Goal: Book appointment/travel/reservation

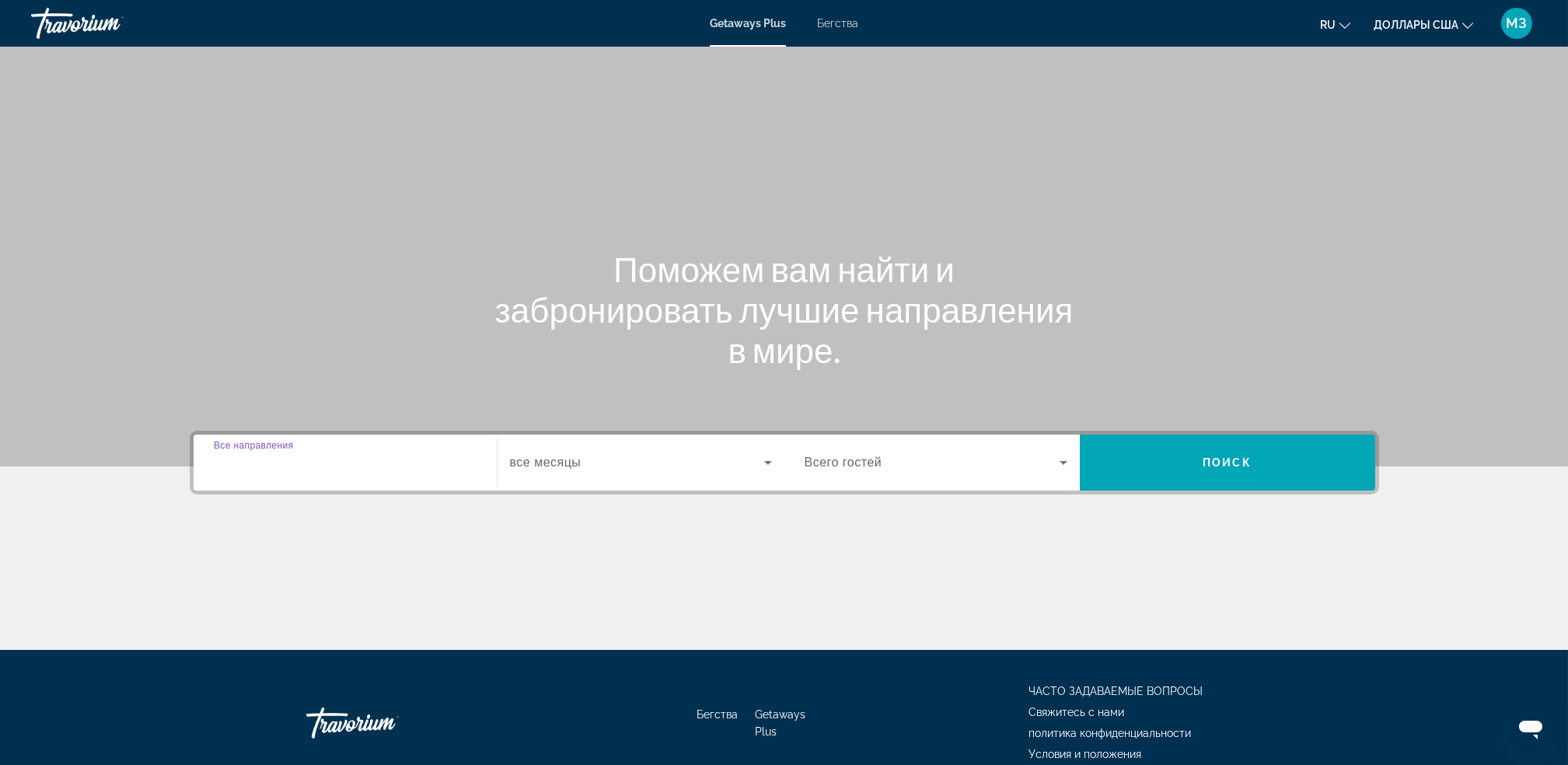
click at [367, 455] on input "Destination Все направления" at bounding box center [345, 463] width 263 height 18
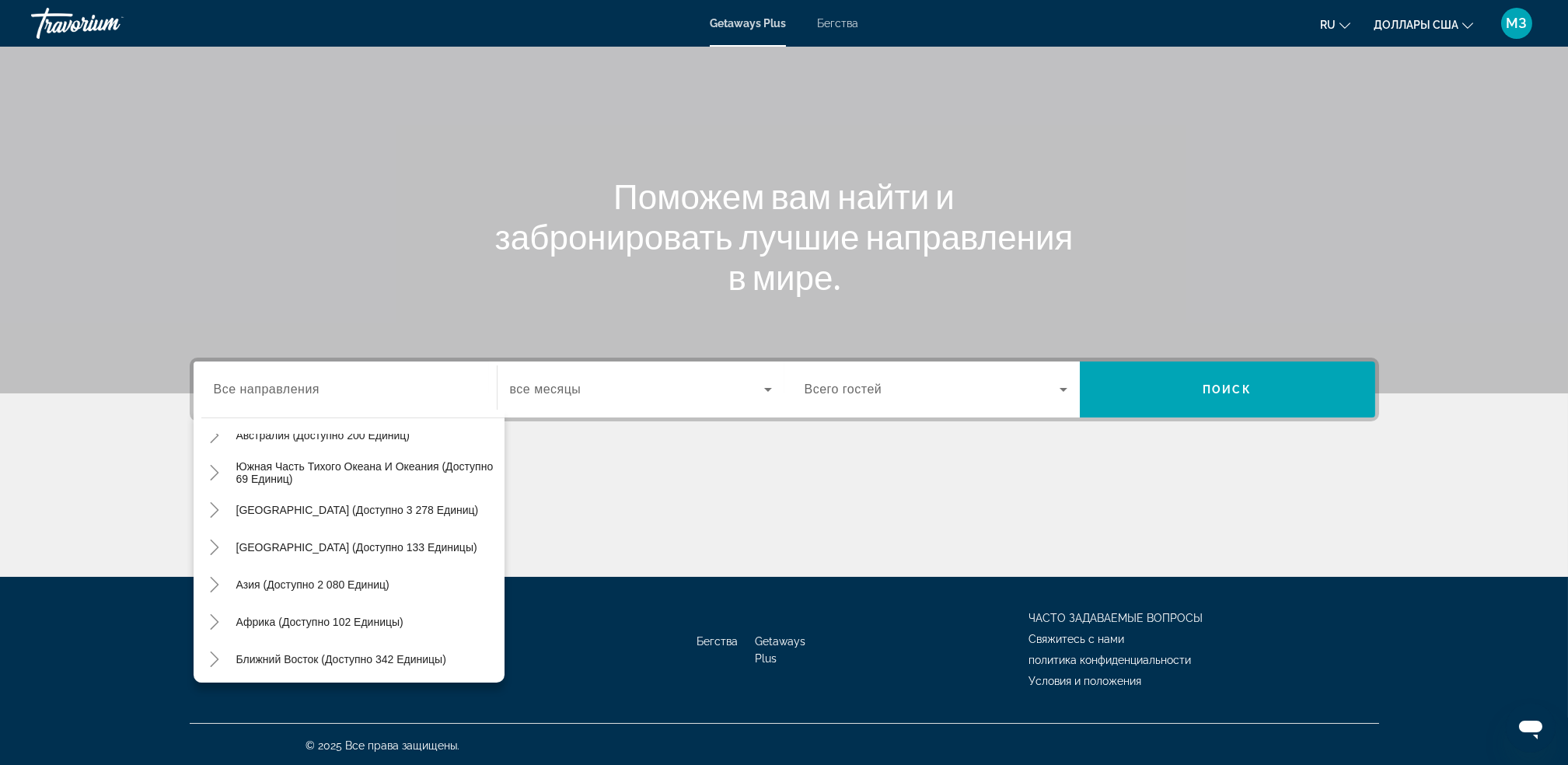
scroll to position [251, 0]
click at [222, 576] on mat-icon "Toggle Asia (доступно 2 080 единиц)" at bounding box center [215, 583] width 27 height 27
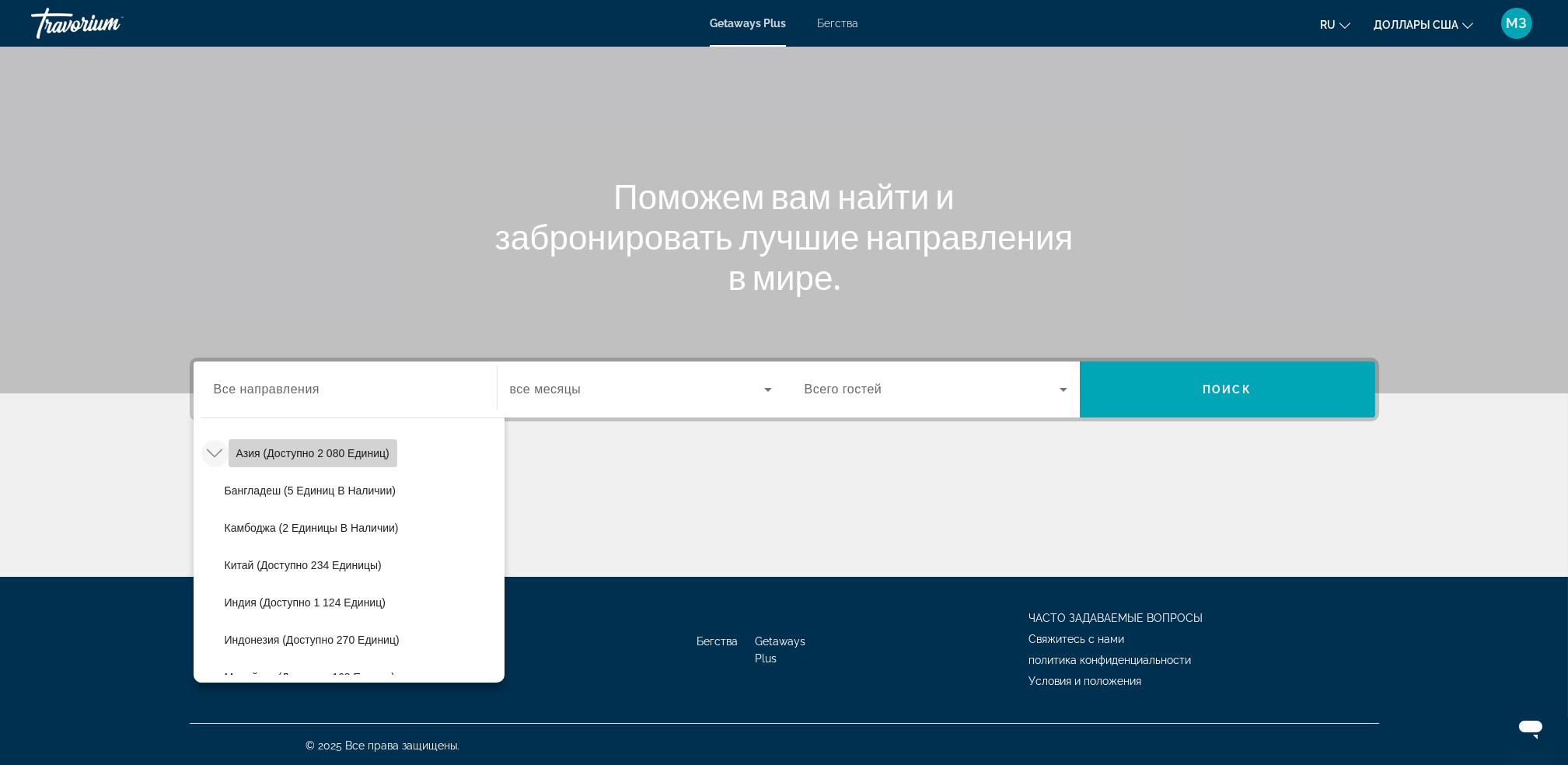
click at [323, 452] on span "Азия (доступно 2 080 единиц)" at bounding box center [313, 453] width 154 height 12
type input "**********"
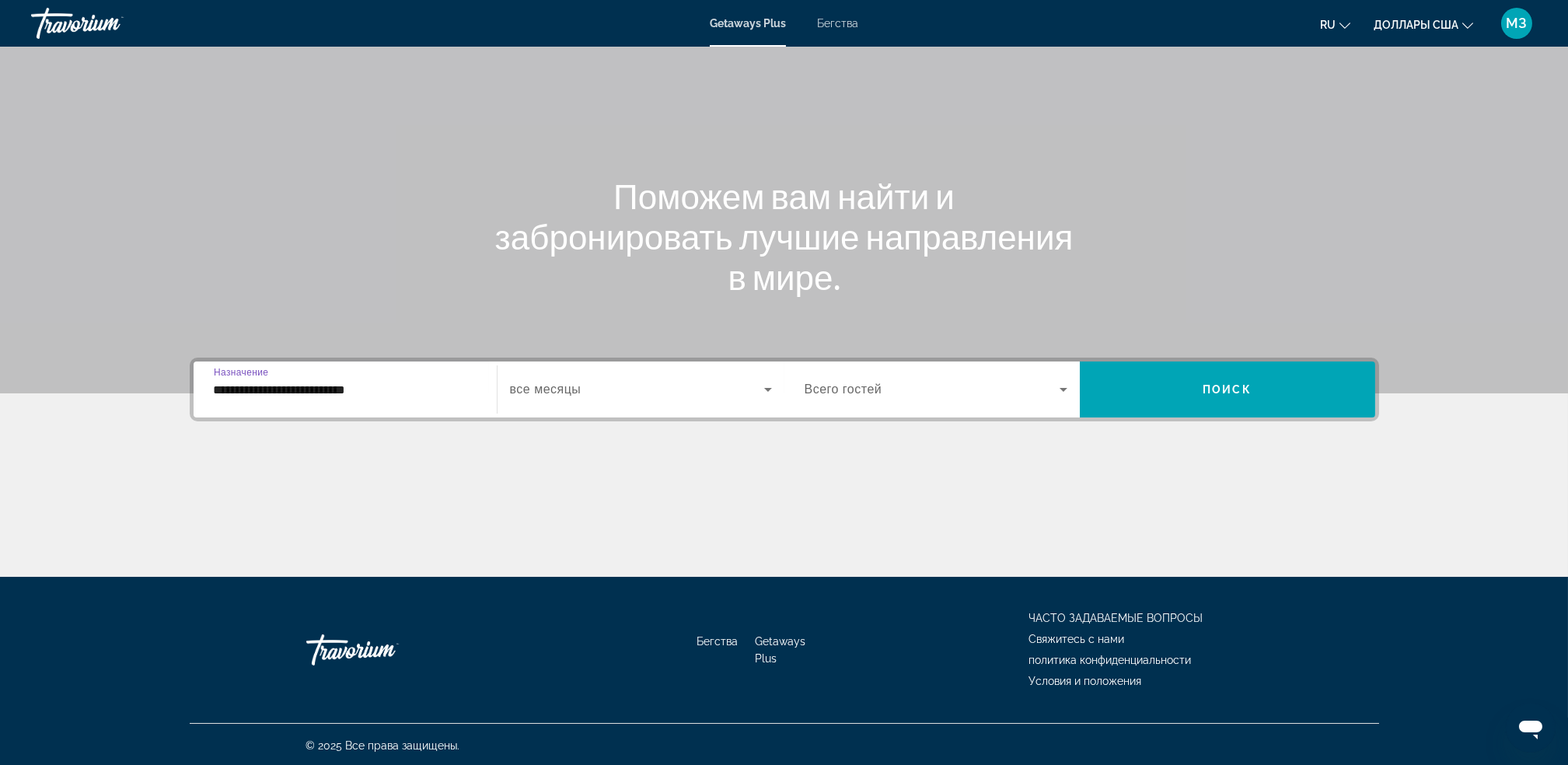
click at [592, 384] on span "Виджет поиска" at bounding box center [637, 389] width 254 height 18
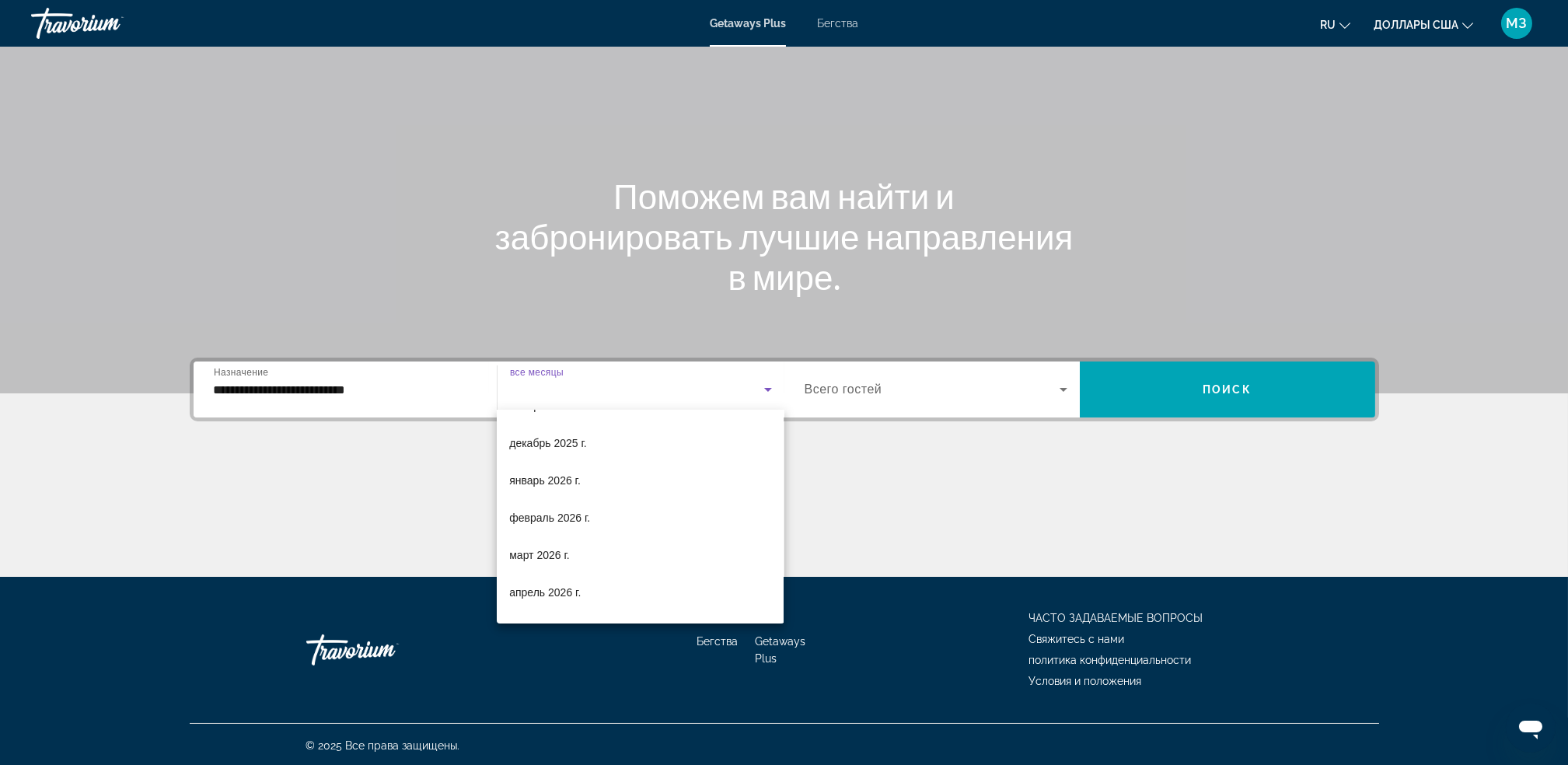
scroll to position [166, 0]
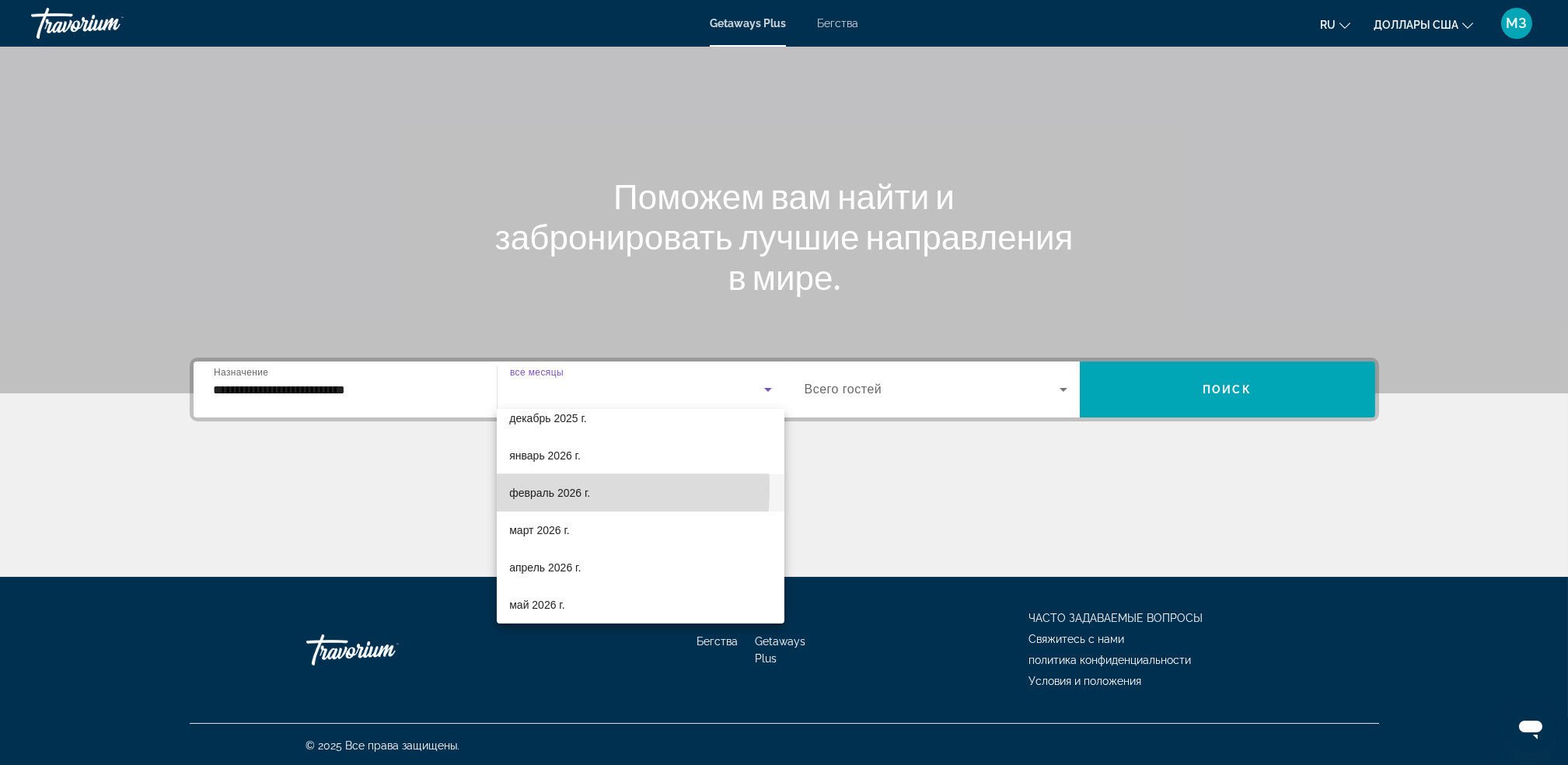
click at [528, 489] on font "февраль 2026 г." at bounding box center [550, 492] width 81 height 12
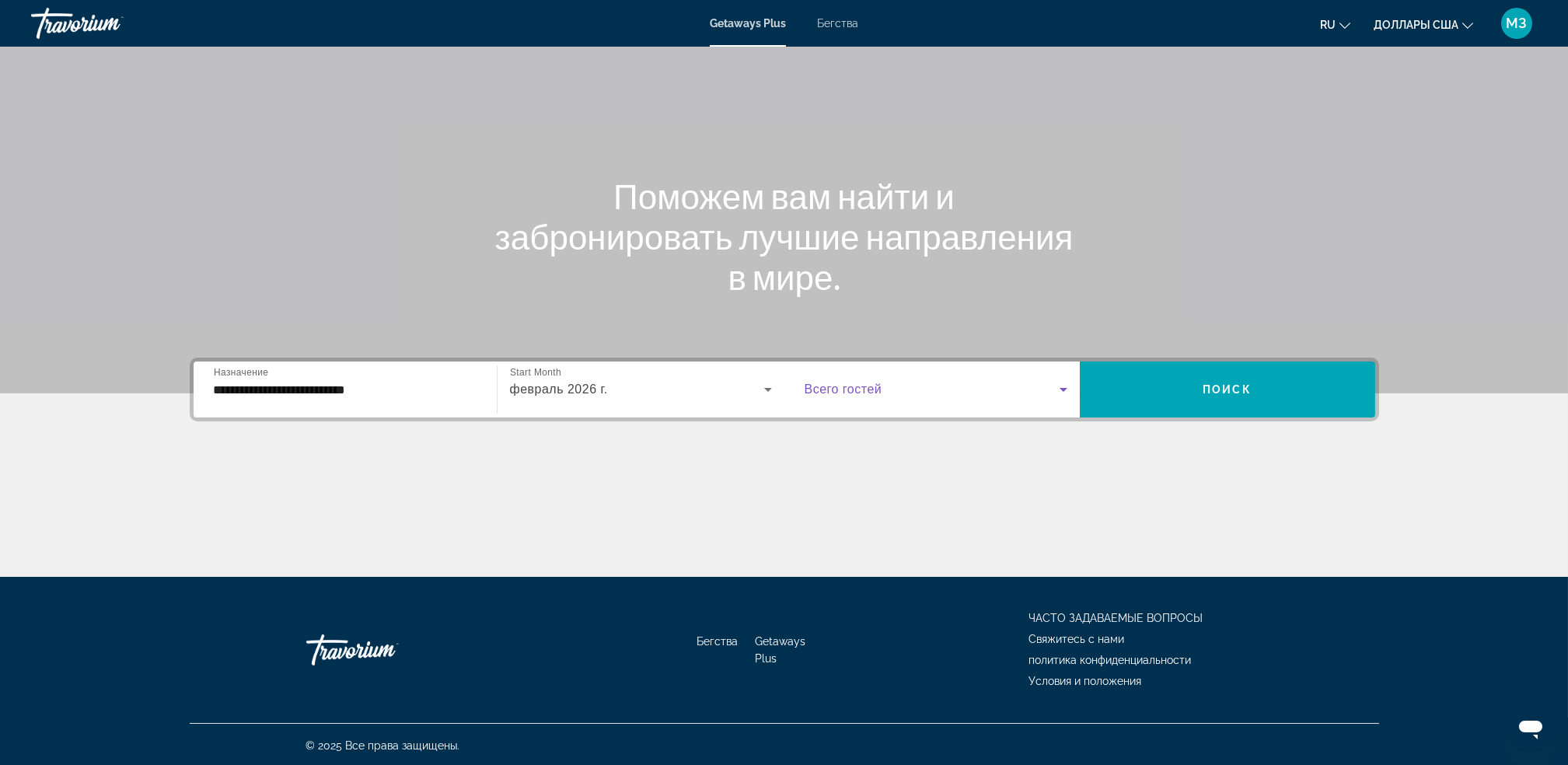
click at [1065, 384] on icon "Виджет поиска" at bounding box center [1063, 389] width 18 height 18
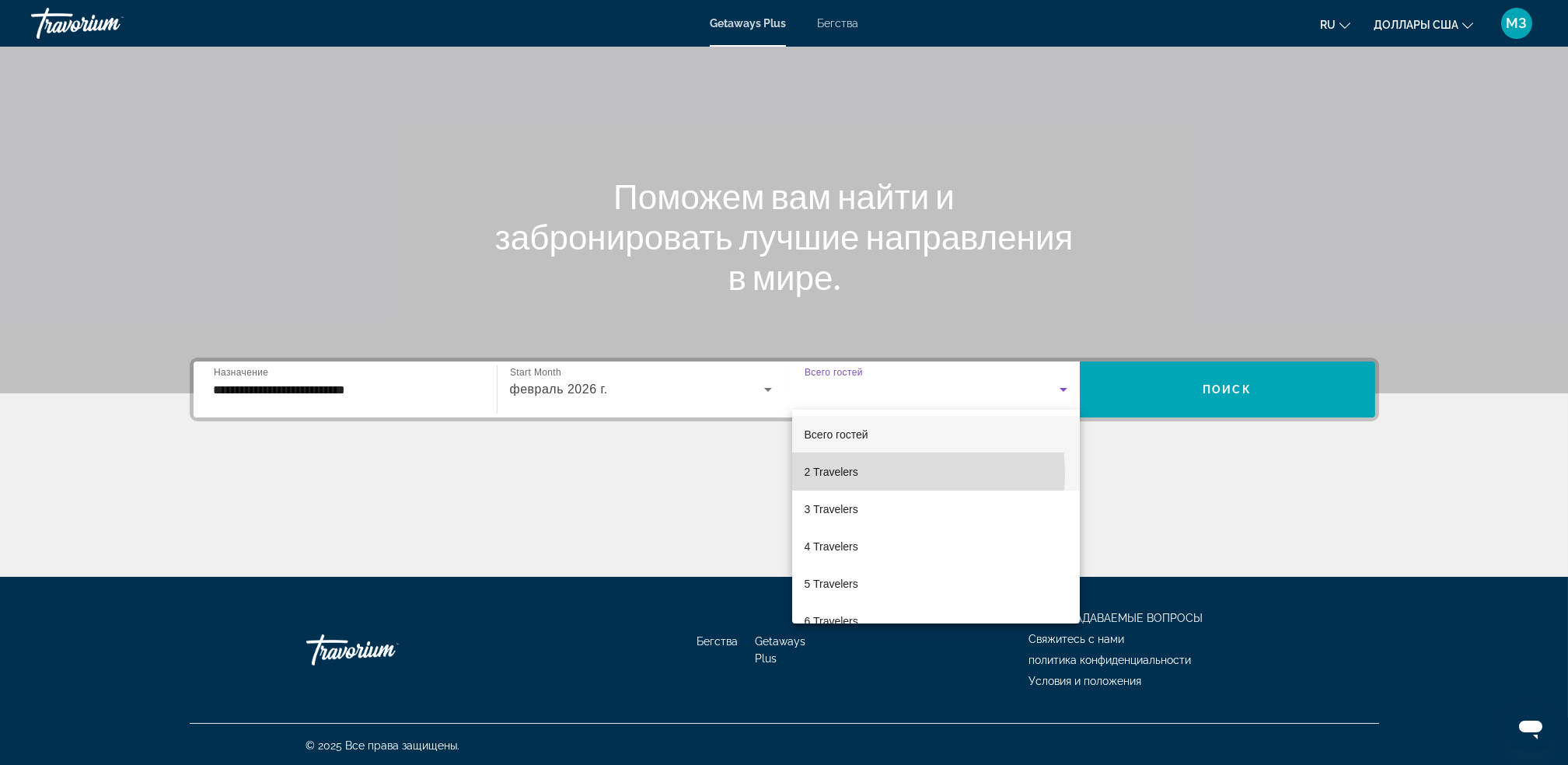
click at [875, 473] on mat-option "2 Travelers" at bounding box center [937, 471] width 288 height 37
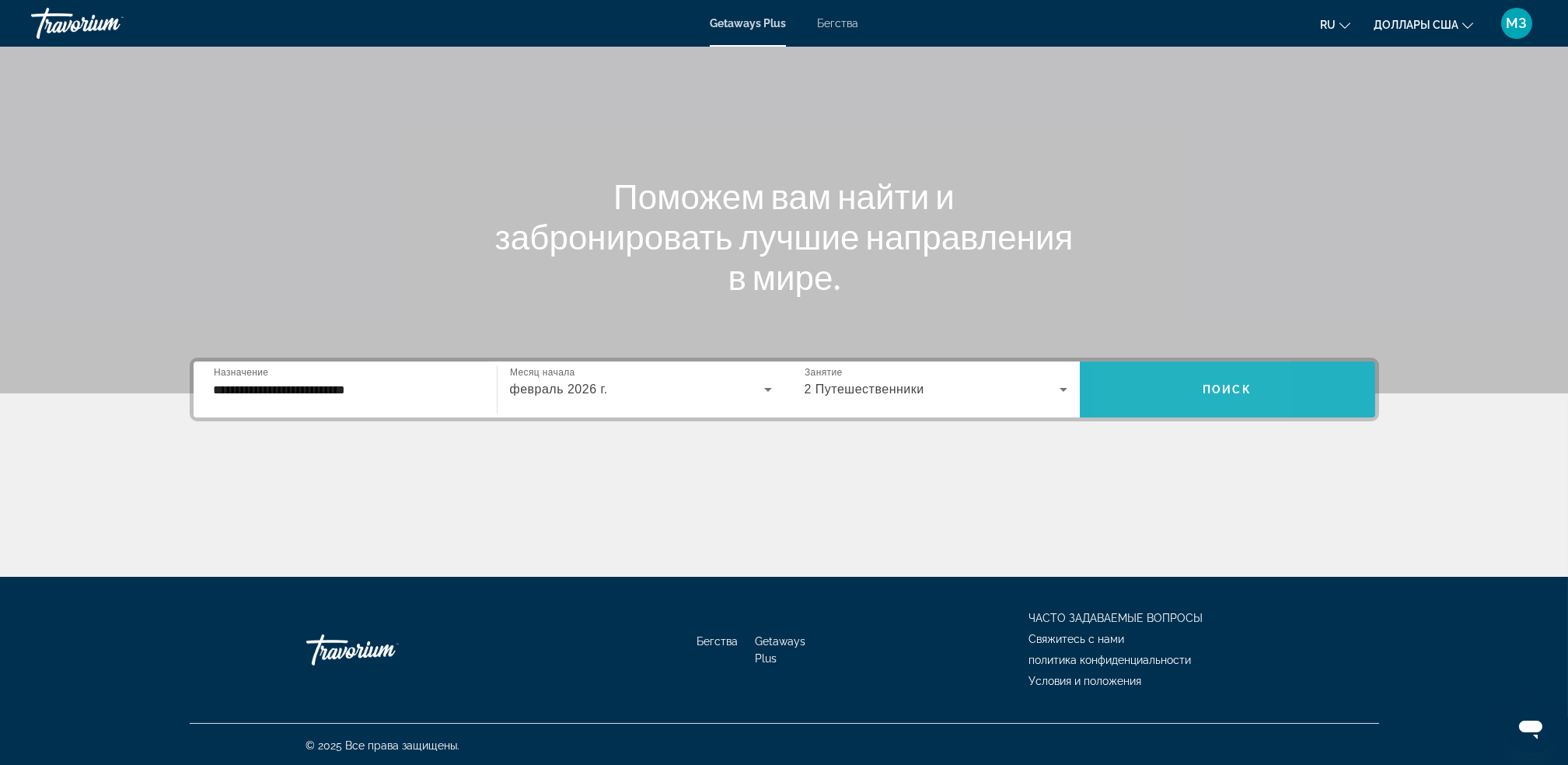
click at [1138, 374] on span "Виджет поиска" at bounding box center [1228, 390] width 296 height 37
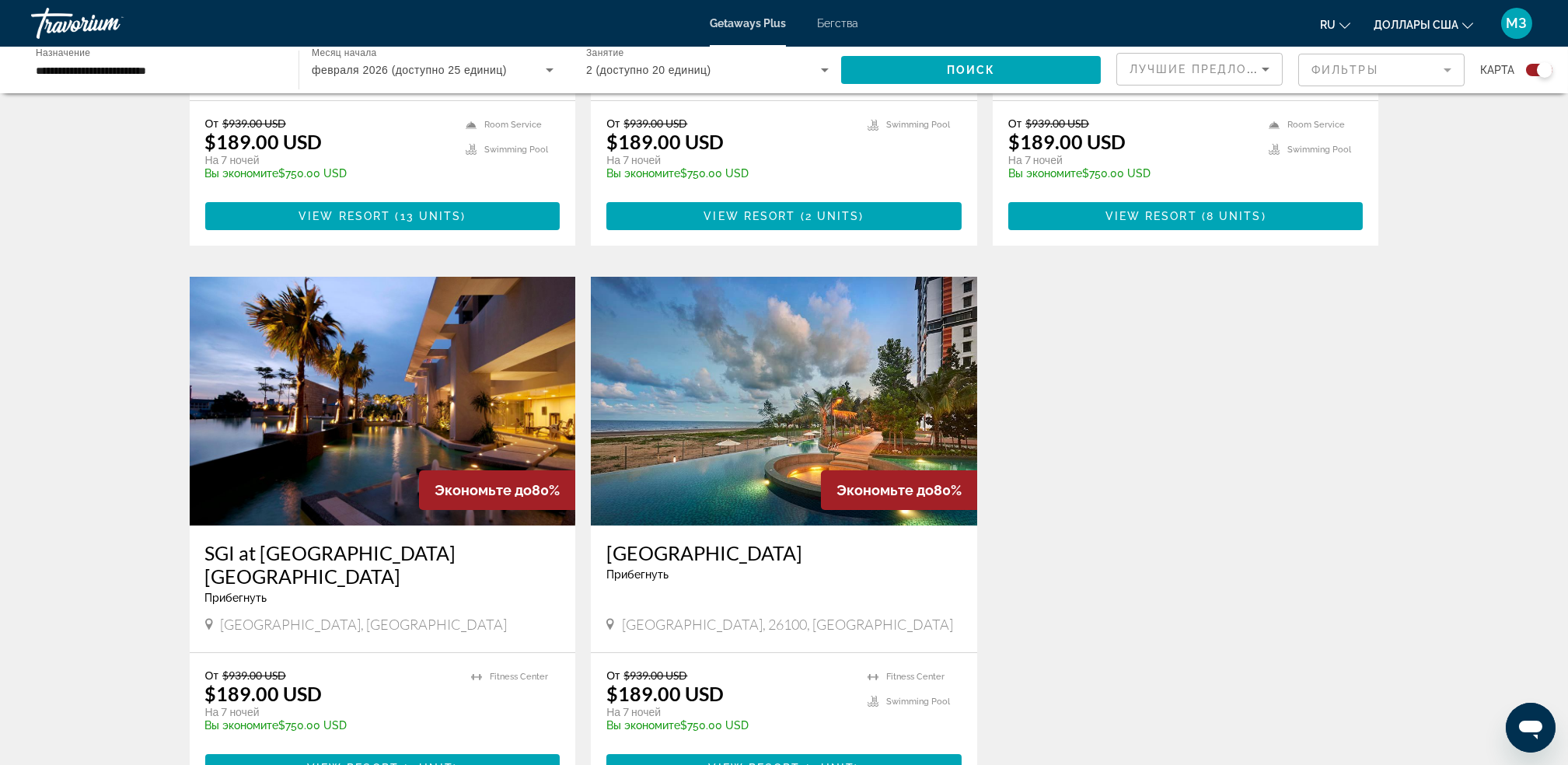
scroll to position [926, 0]
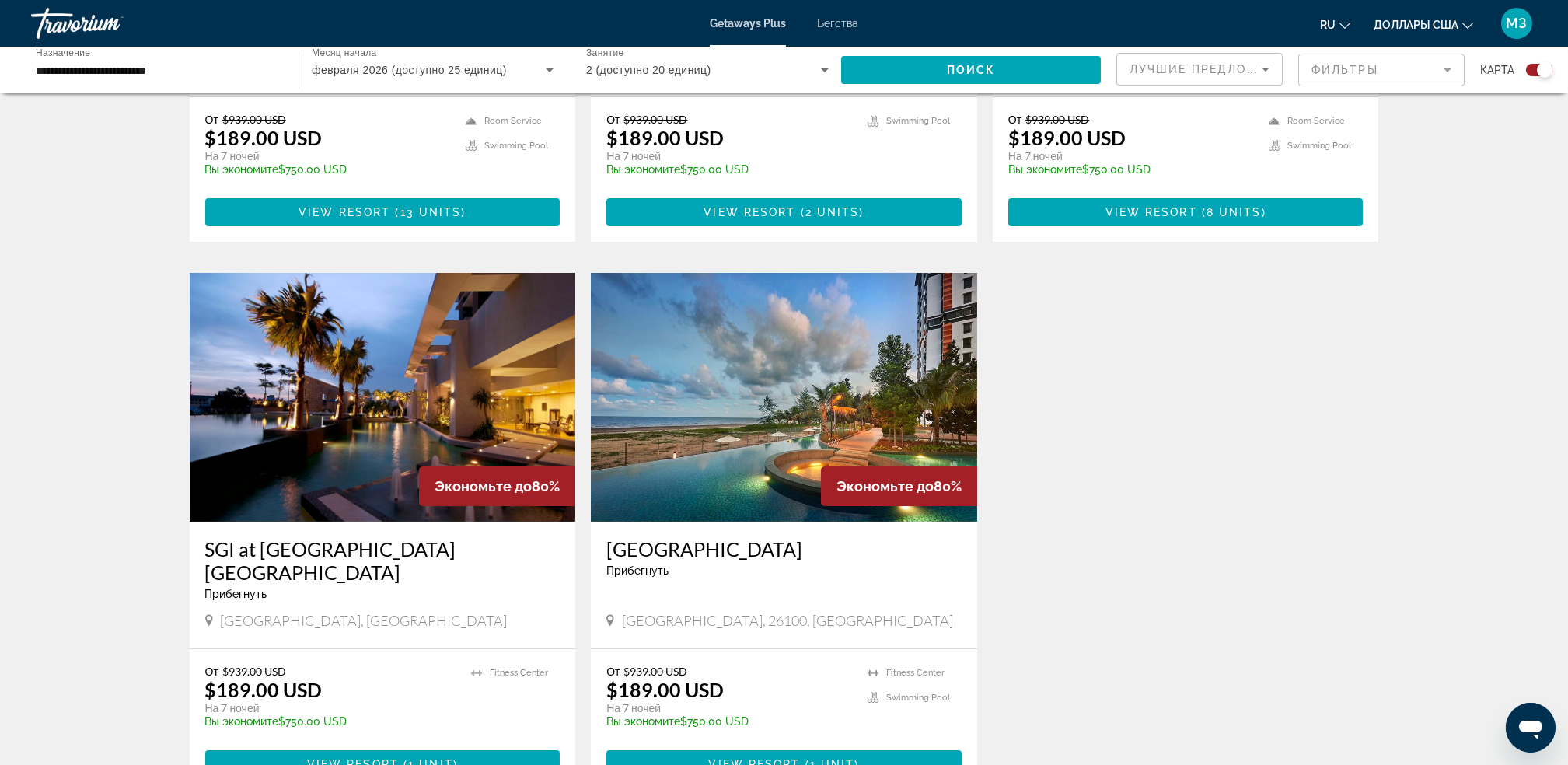
click at [398, 382] on img "Основное содержание" at bounding box center [383, 396] width 387 height 249
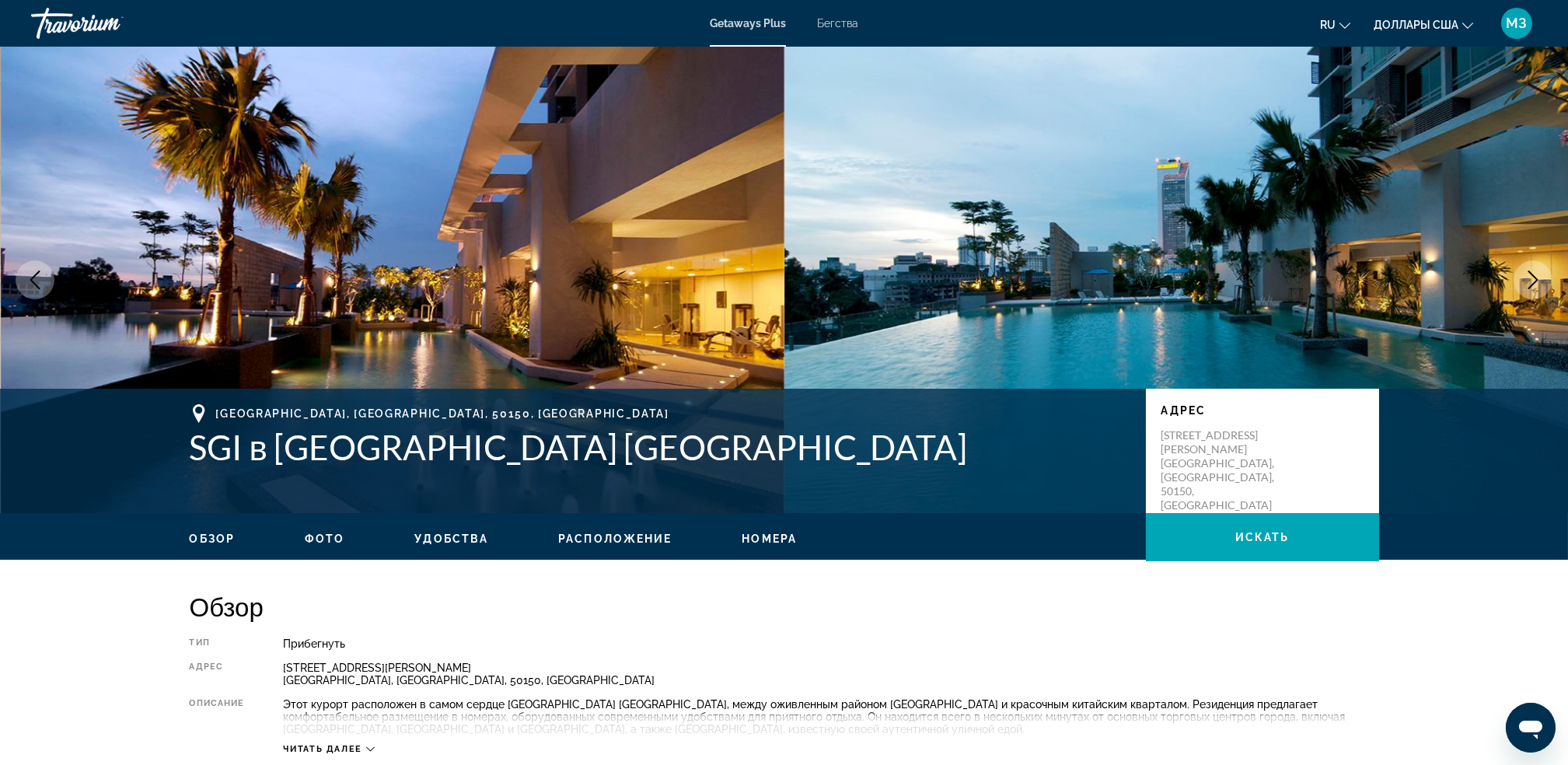
click at [1534, 289] on icon "Следующее изображение" at bounding box center [1532, 279] width 18 height 18
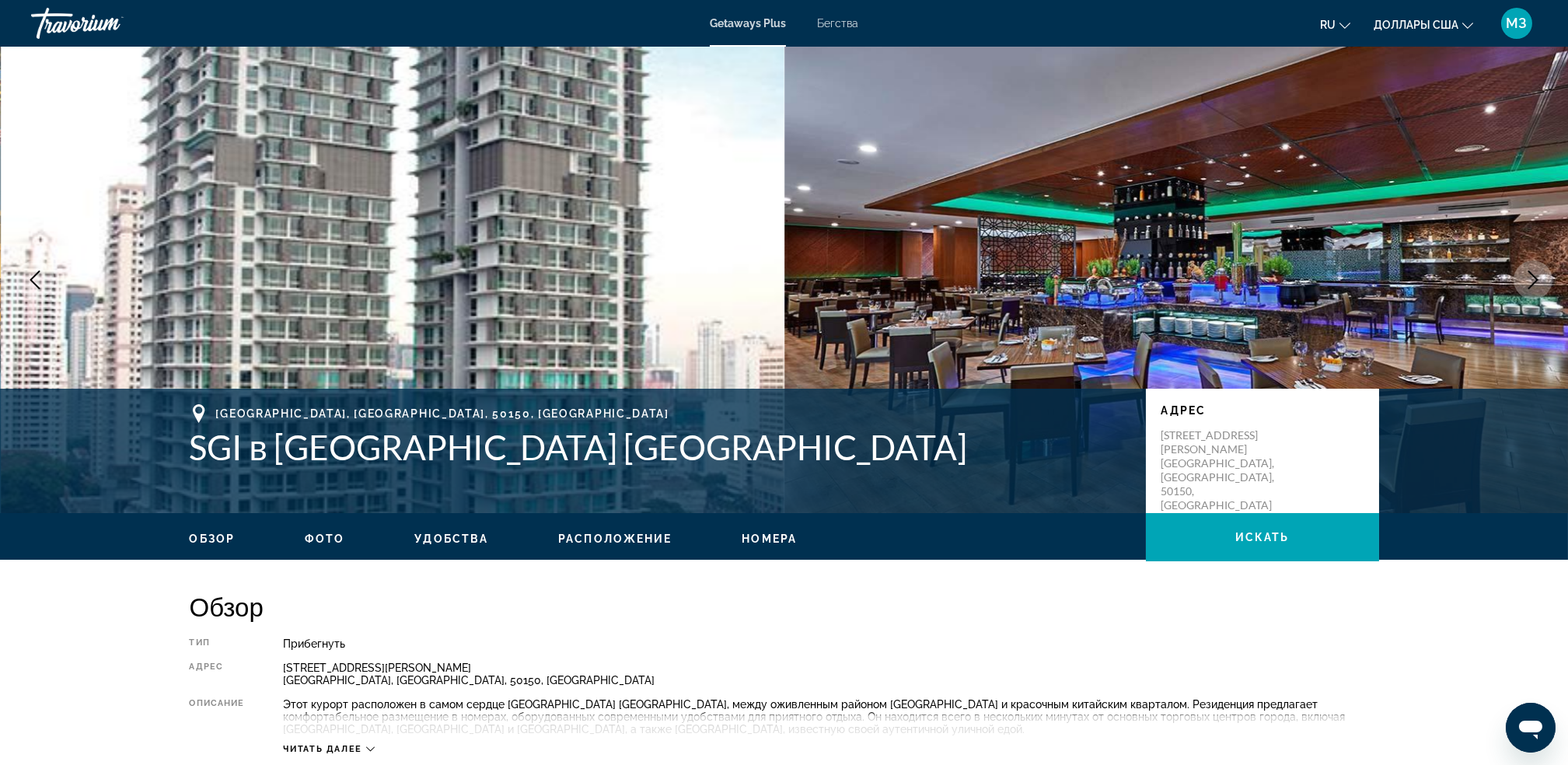
click at [40, 289] on button "Предыдущее изображение" at bounding box center [35, 279] width 39 height 39
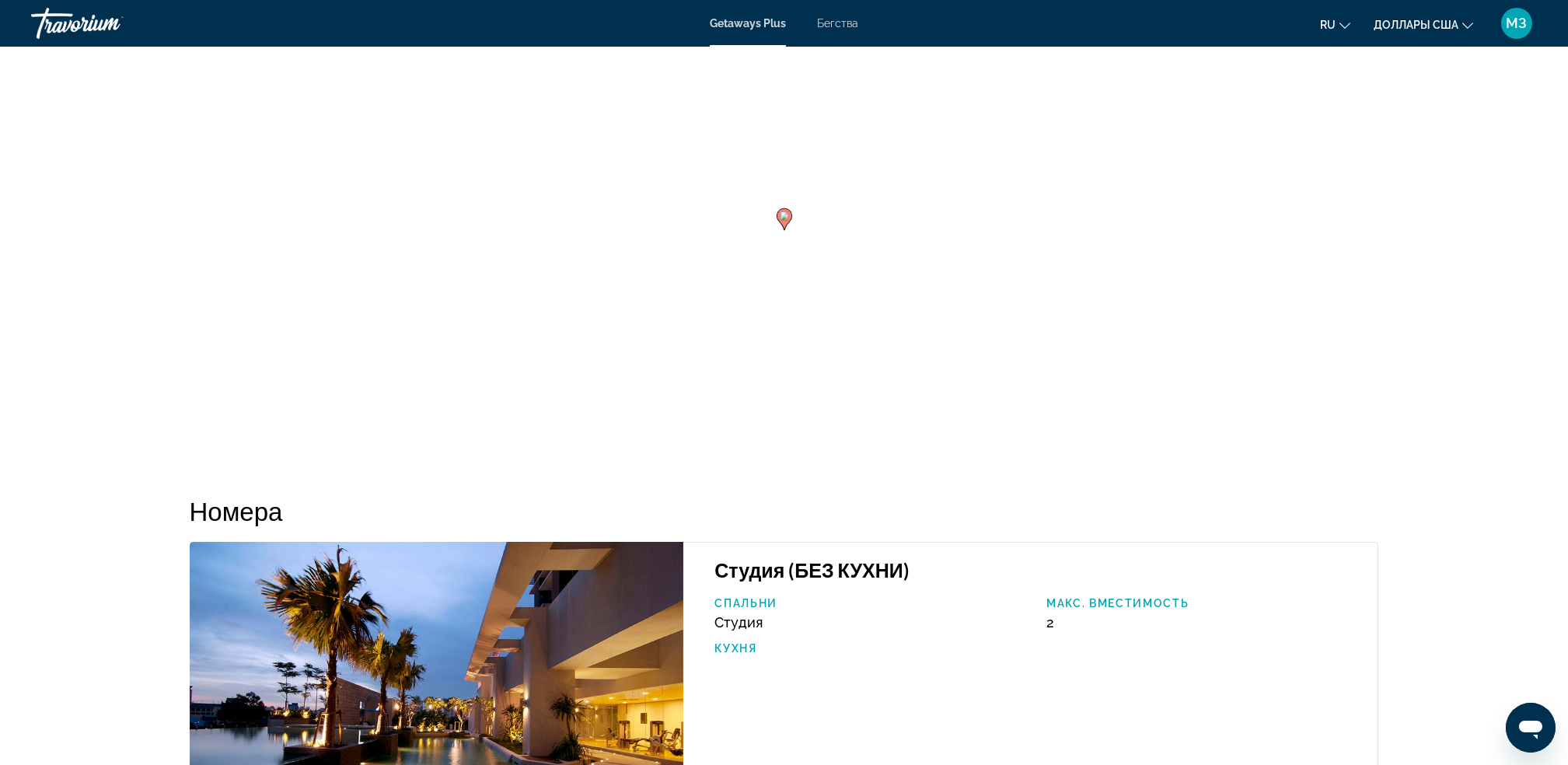
scroll to position [2623, 0]
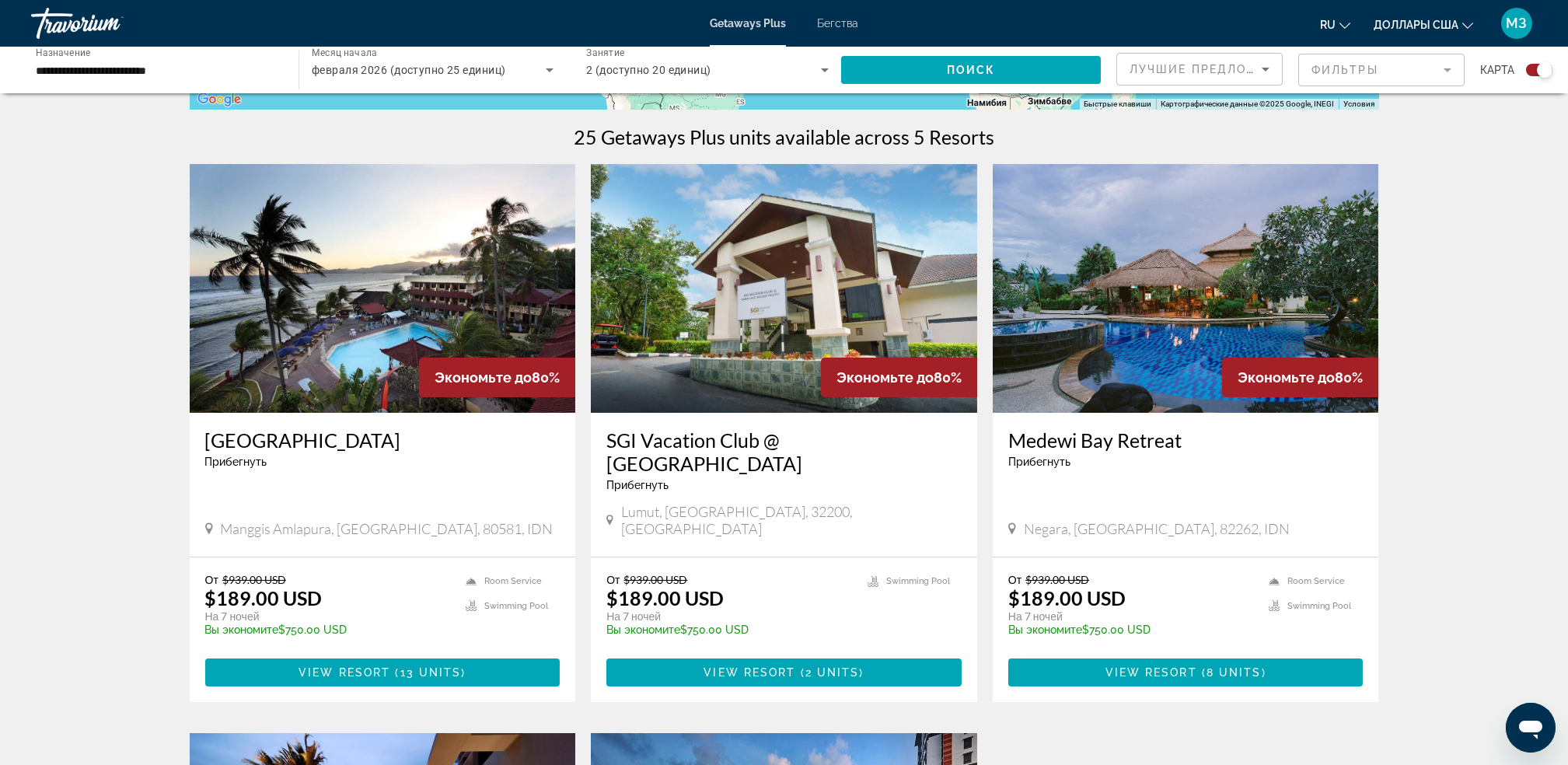
scroll to position [464, 0]
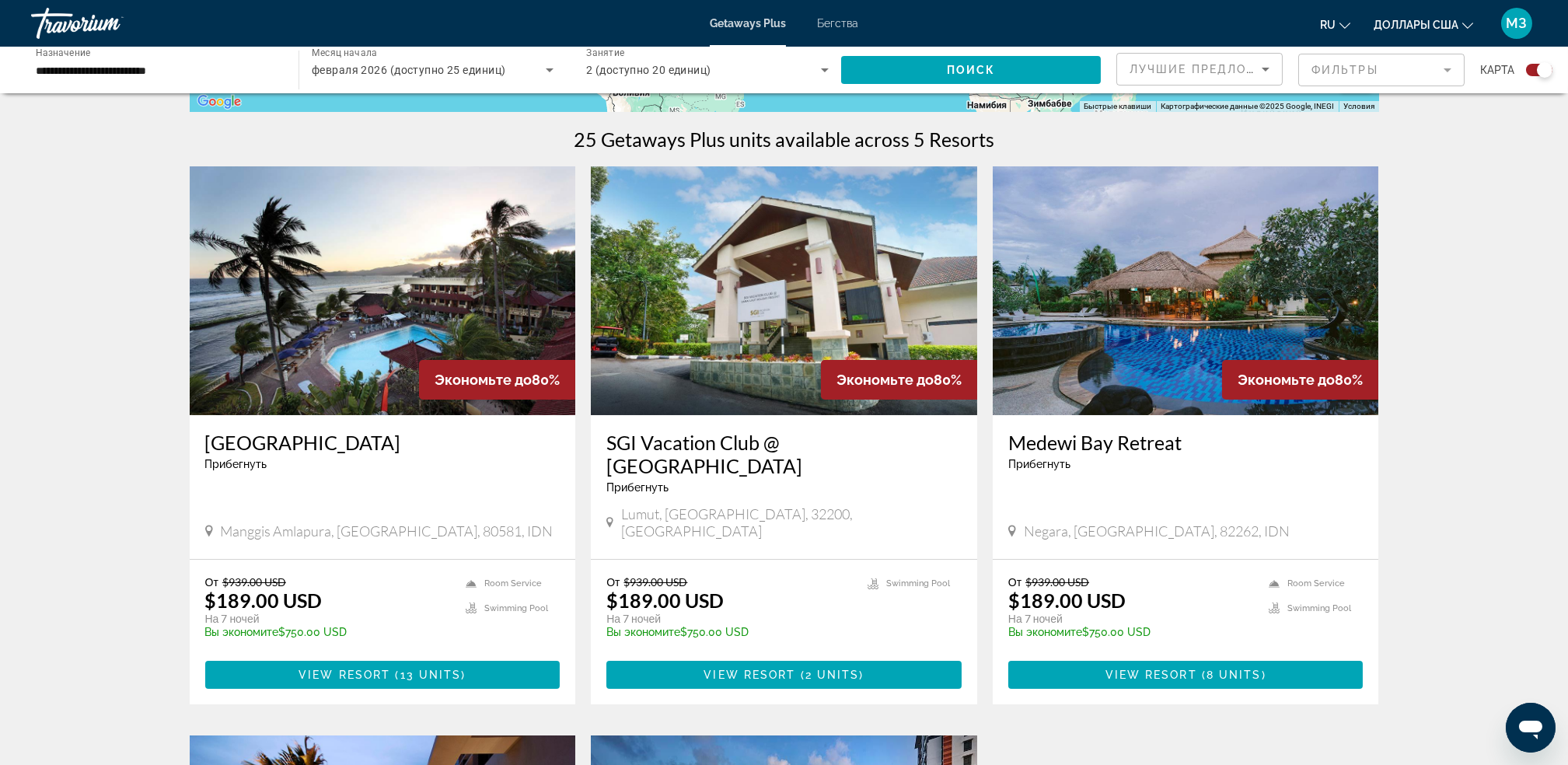
click at [1073, 449] on h3 "Medewi Bay Retreat" at bounding box center [1186, 442] width 355 height 23
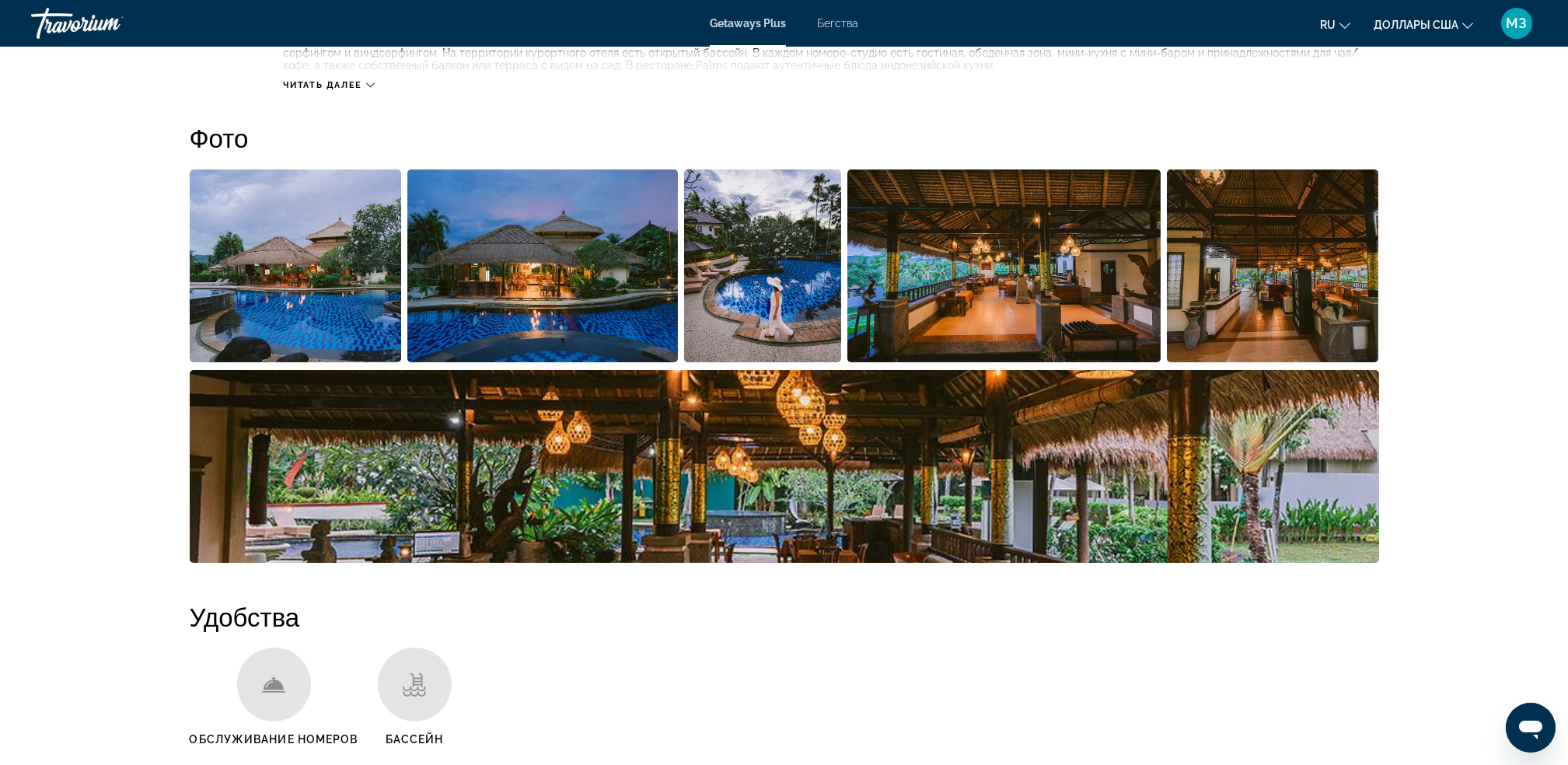
scroll to position [639, 0]
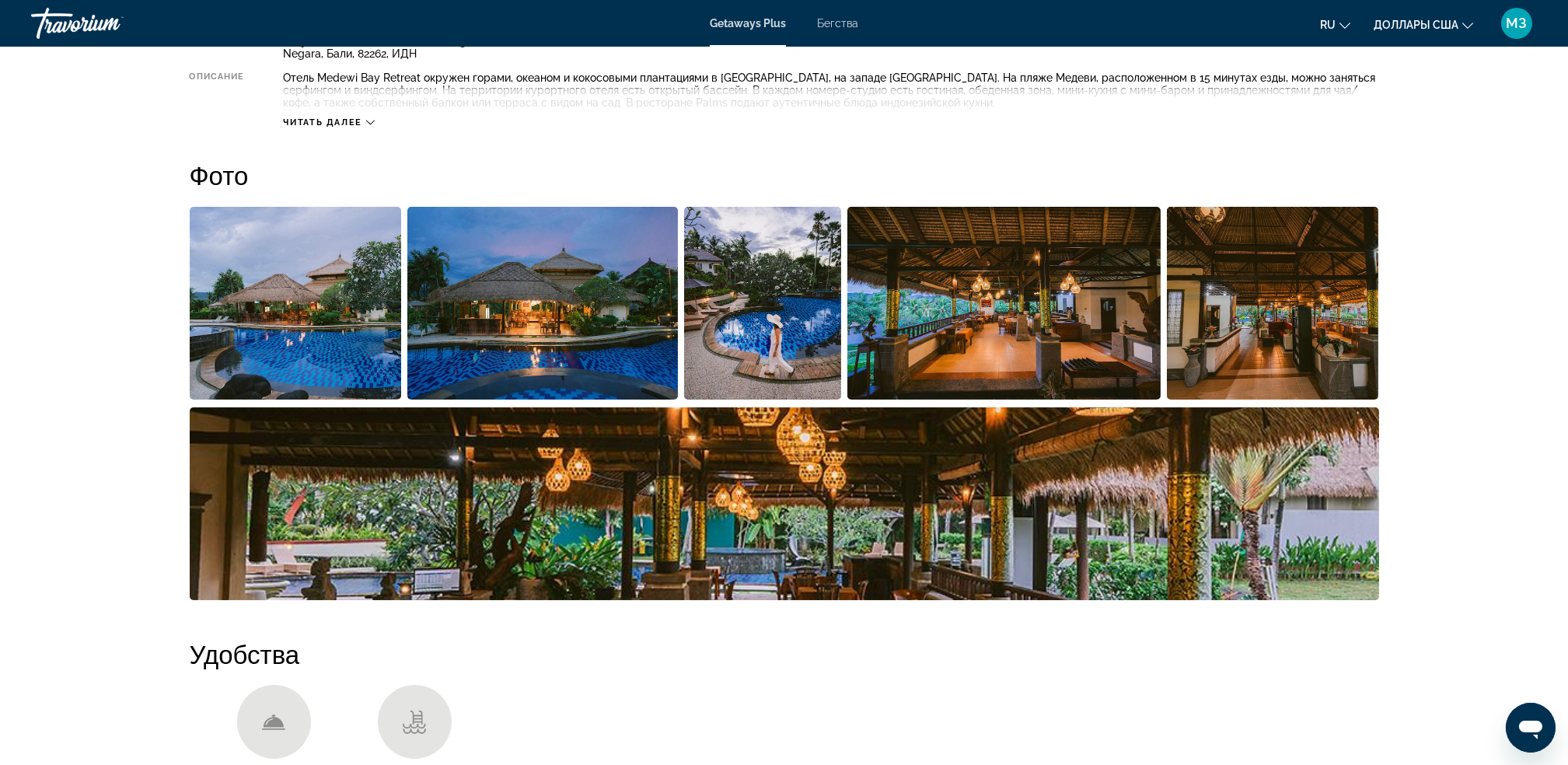
click at [289, 309] on img "Открыть полноэкранный слайдер изображений" at bounding box center [296, 303] width 212 height 193
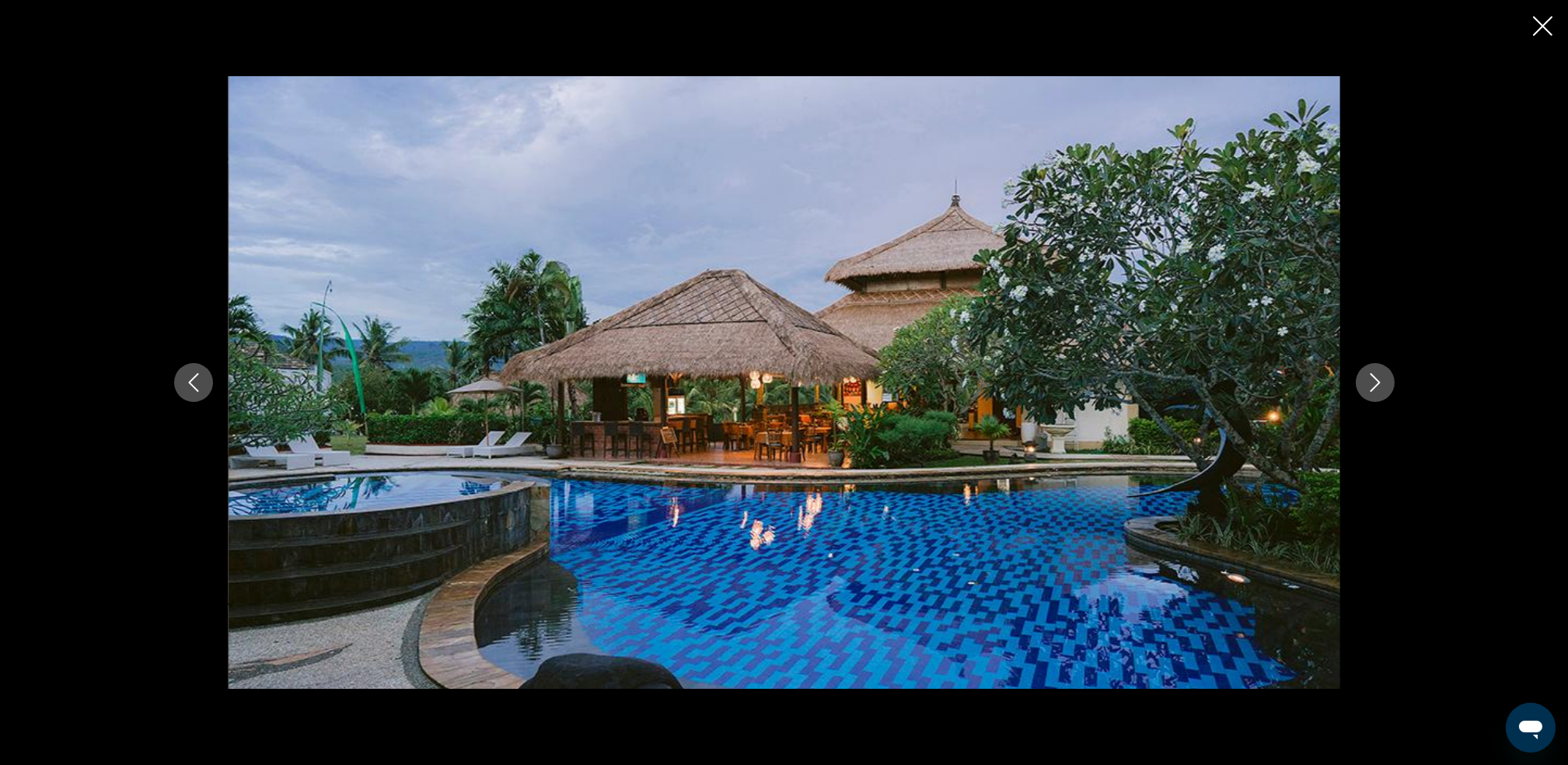
click at [1374, 381] on icon "Следующее изображение" at bounding box center [1375, 382] width 18 height 18
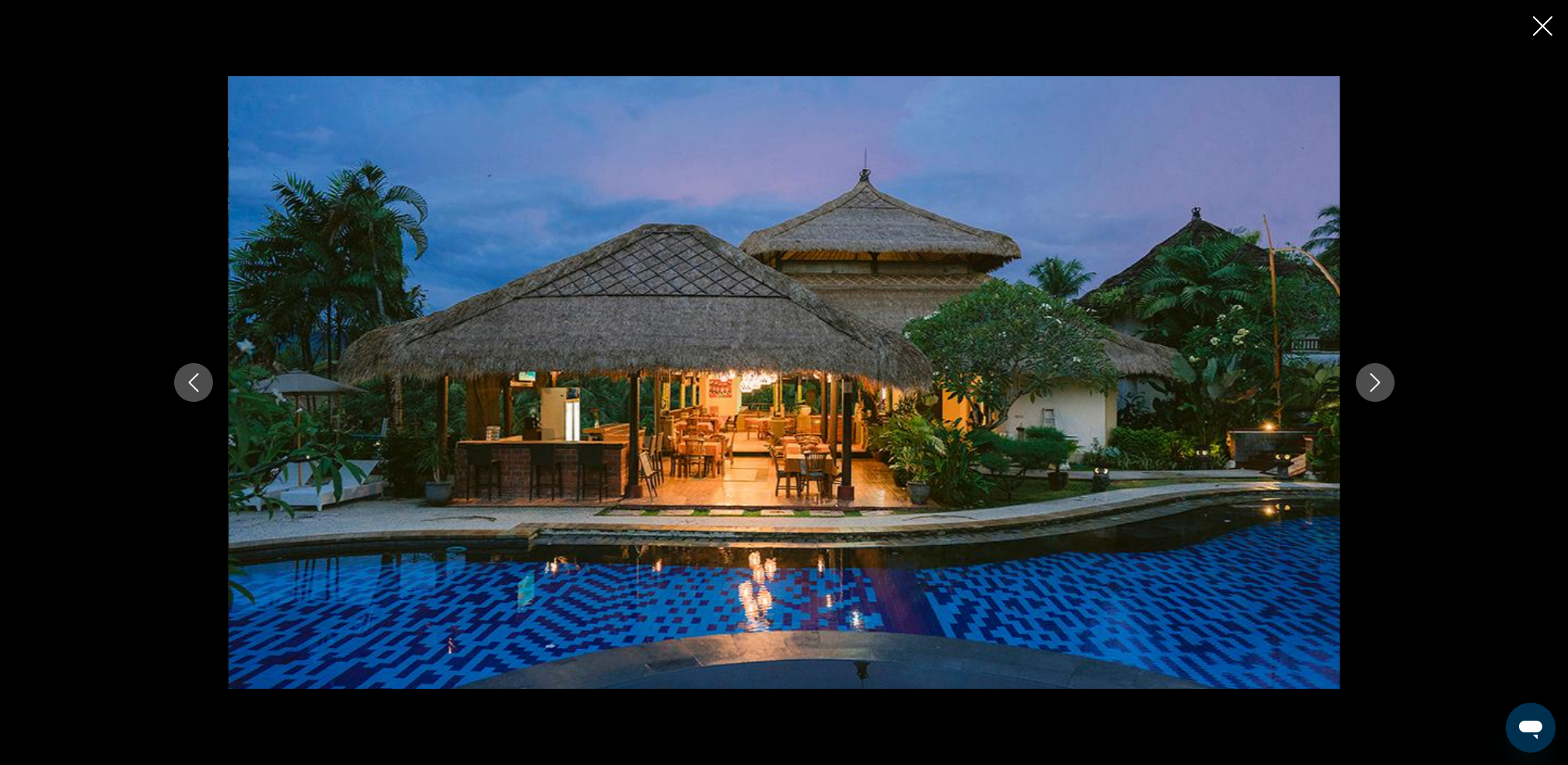
click at [1374, 381] on icon "Следующее изображение" at bounding box center [1375, 382] width 18 height 18
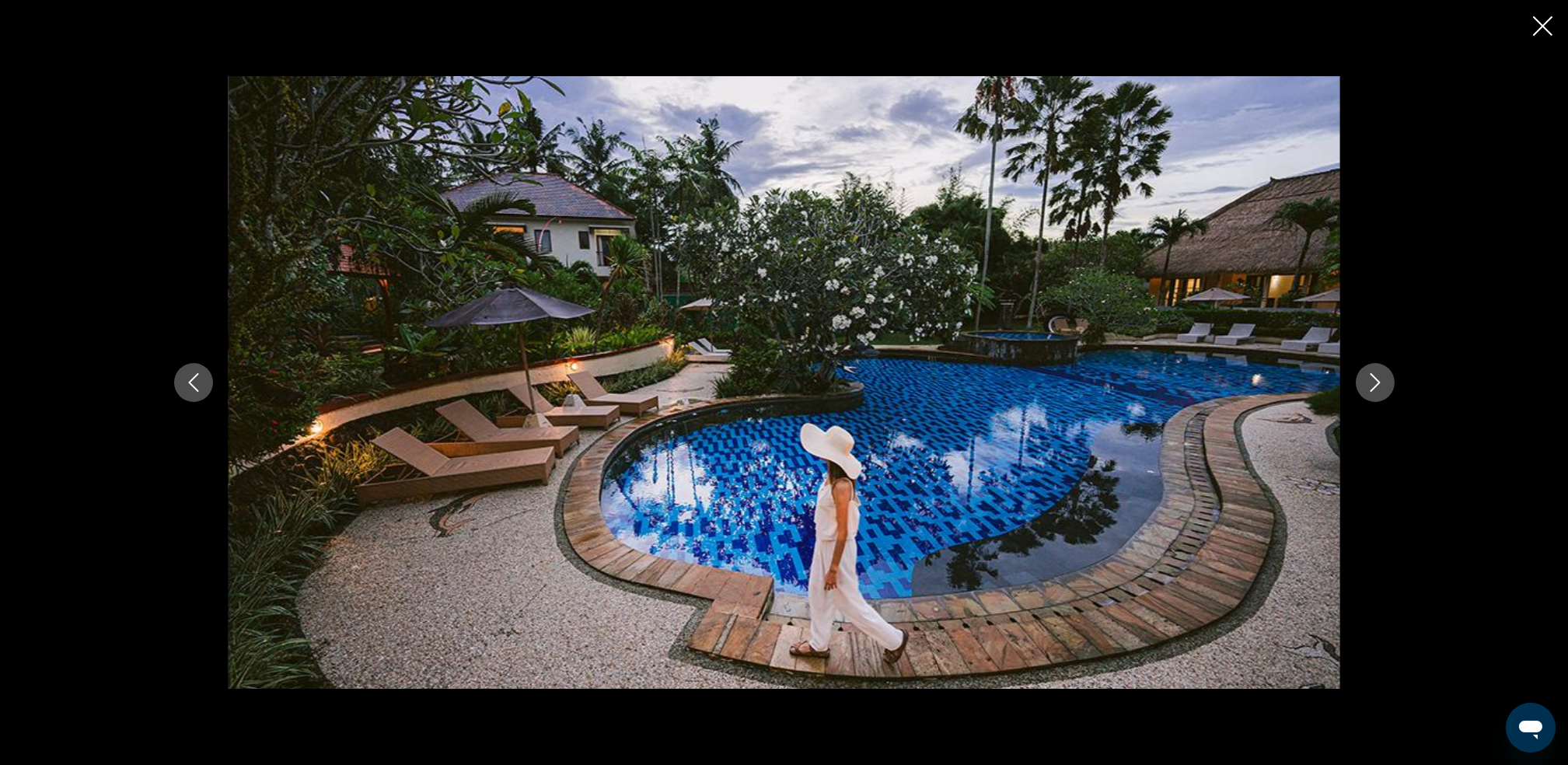
click at [1374, 381] on icon "Следующее изображение" at bounding box center [1375, 382] width 18 height 18
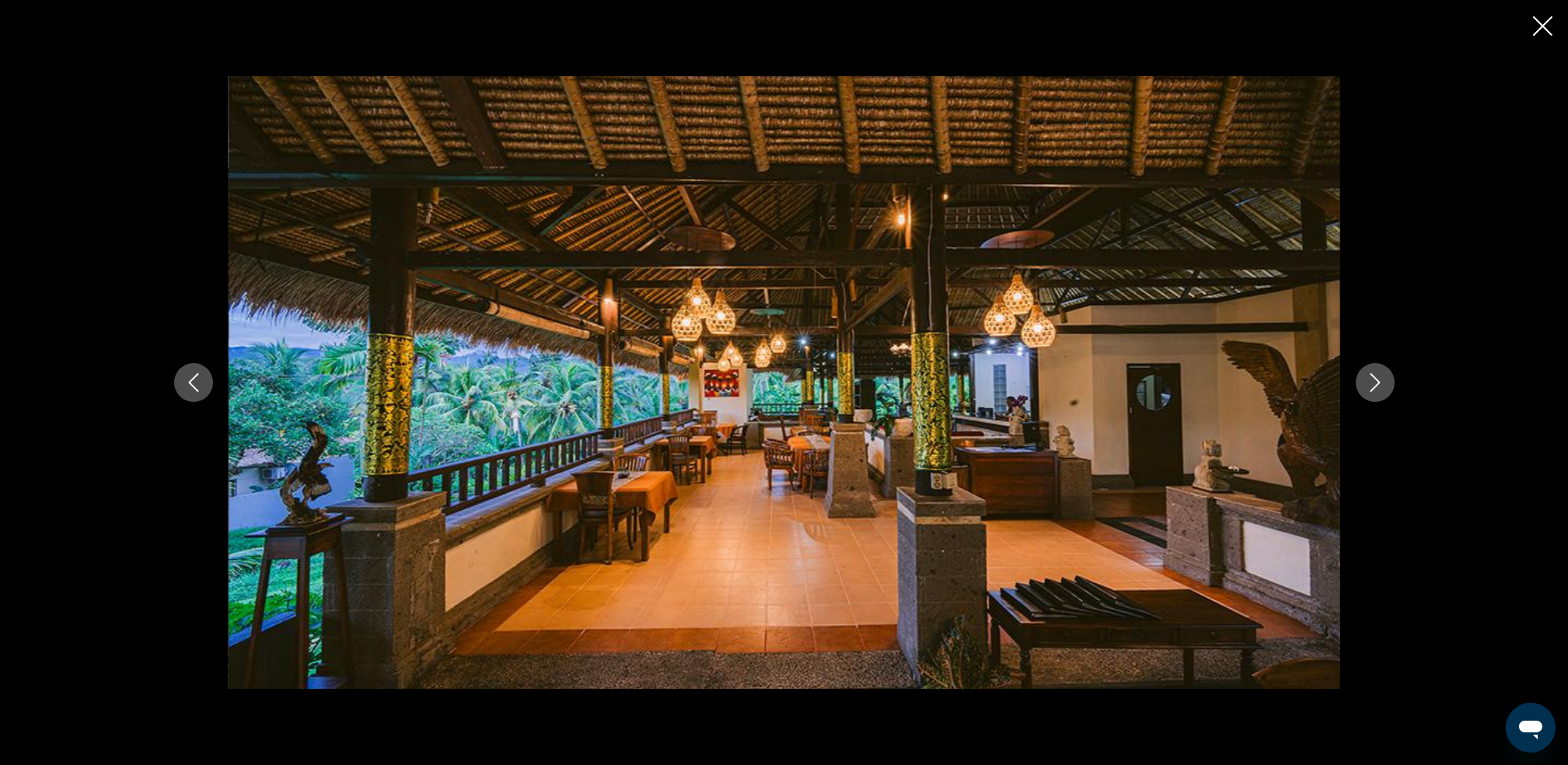
click at [1374, 381] on icon "Следующее изображение" at bounding box center [1375, 382] width 18 height 18
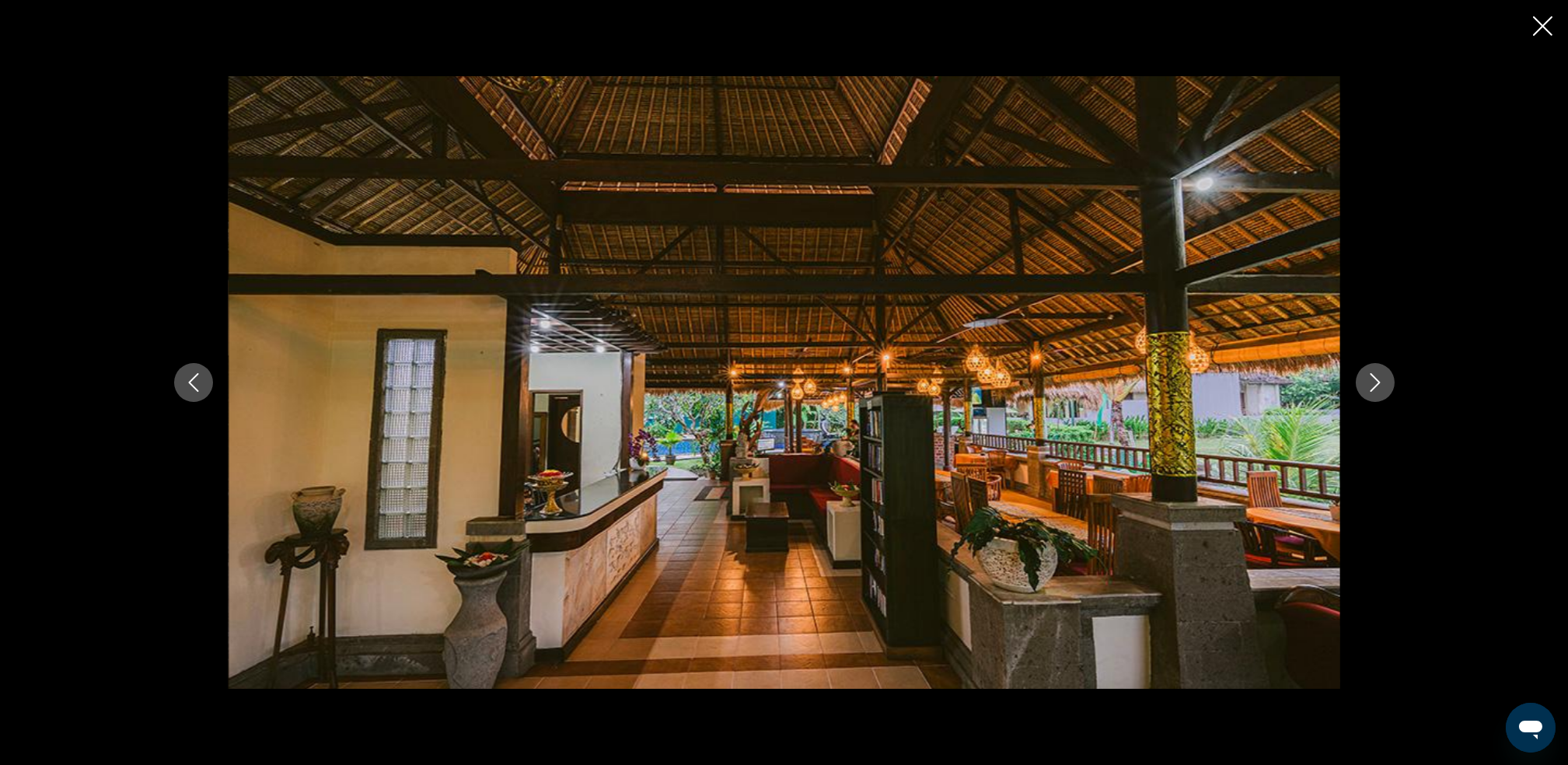
click at [1374, 381] on icon "Следующее изображение" at bounding box center [1375, 382] width 18 height 18
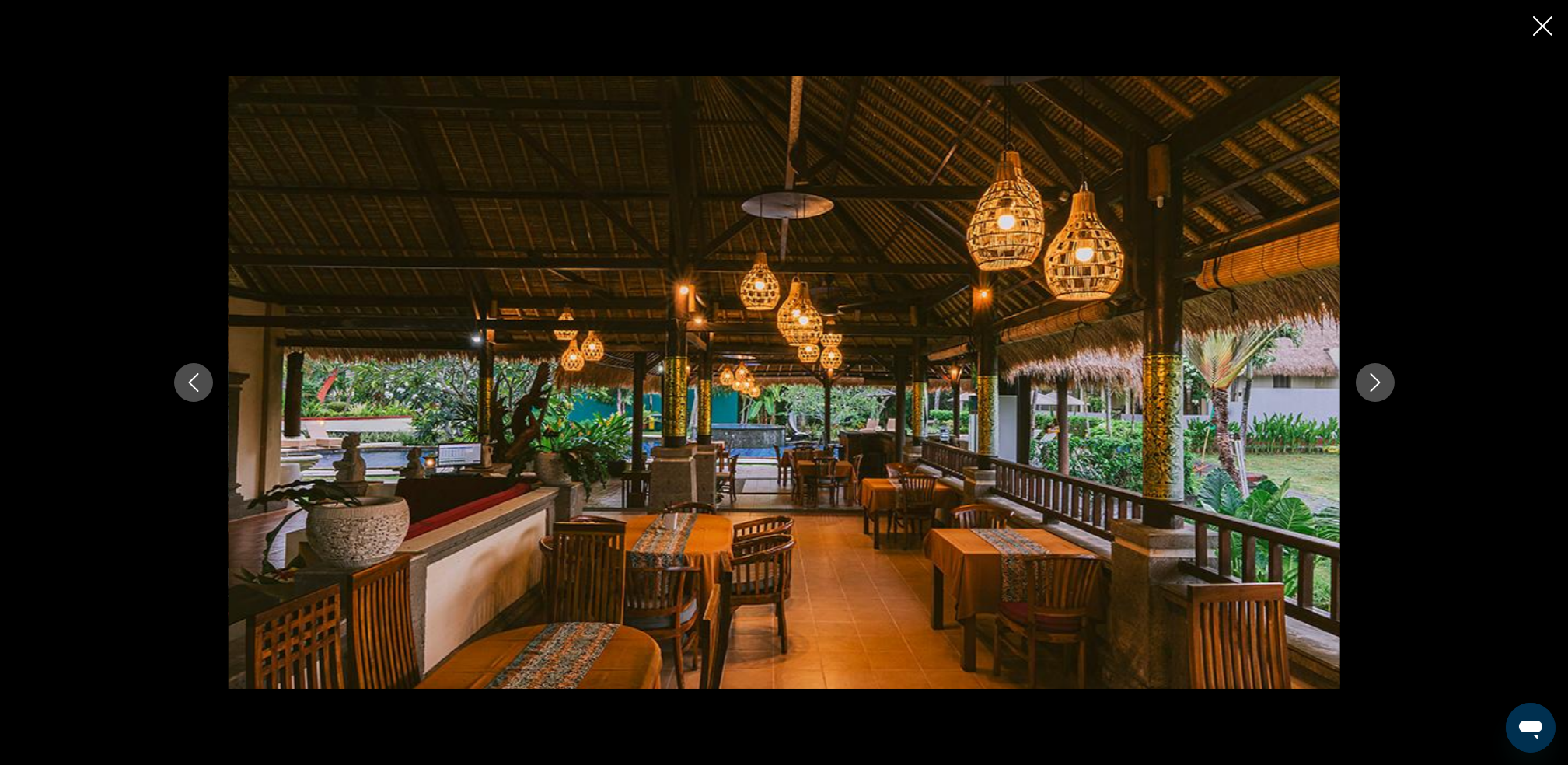
click at [1374, 381] on icon "Следующее изображение" at bounding box center [1375, 382] width 18 height 18
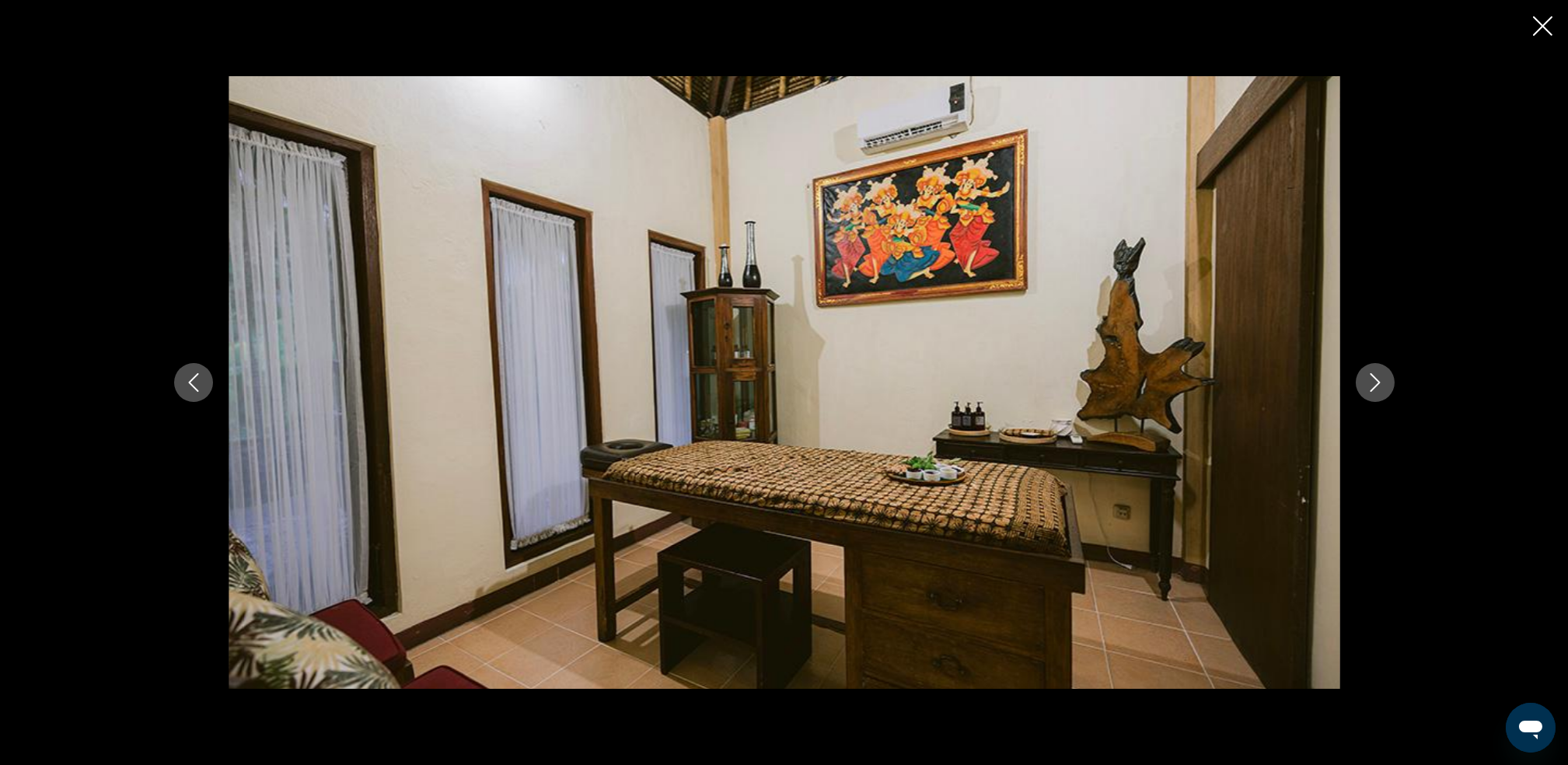
click at [1374, 381] on icon "Следующее изображение" at bounding box center [1375, 382] width 18 height 18
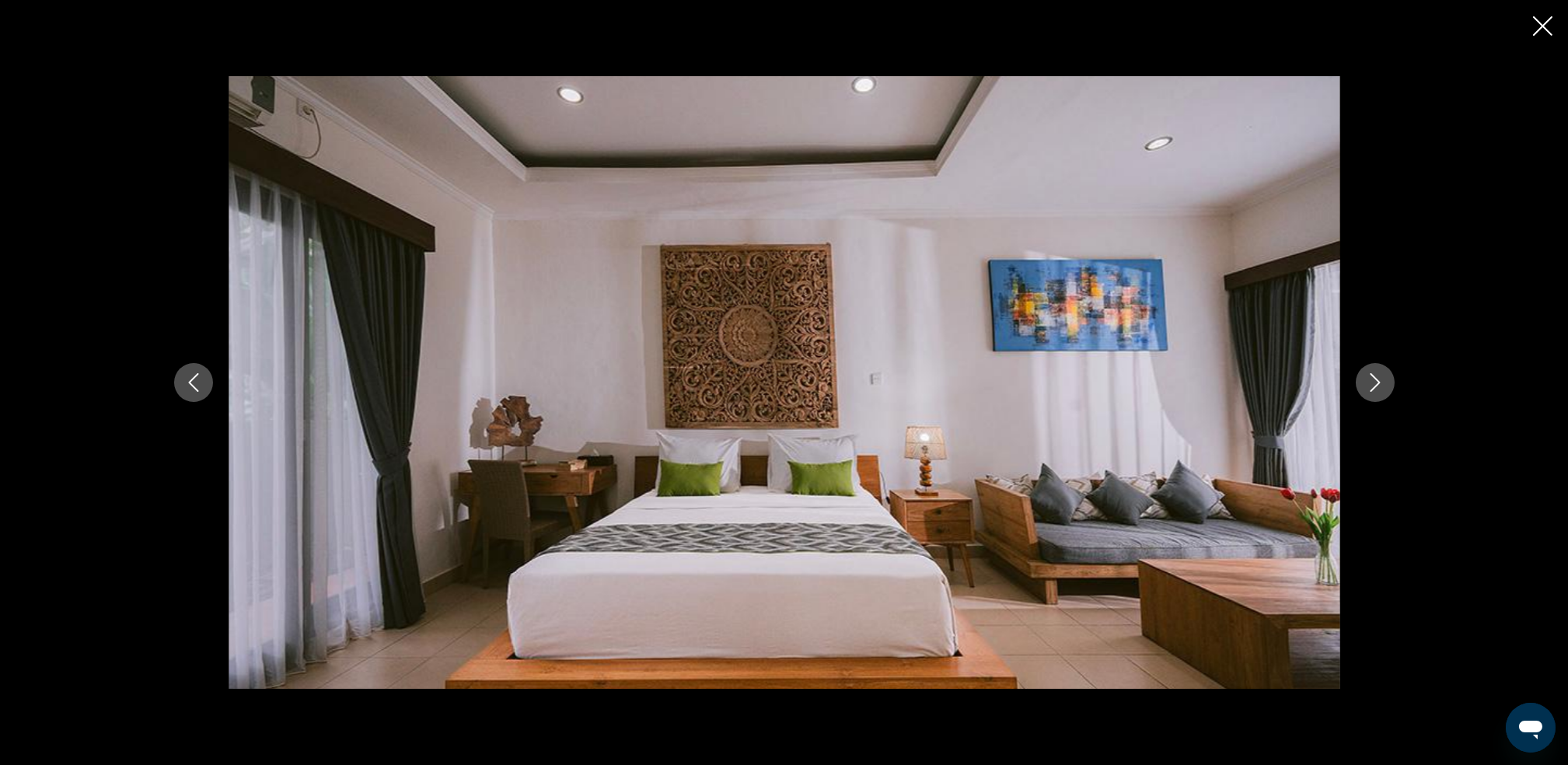
click at [1374, 381] on icon "Следующее изображение" at bounding box center [1375, 382] width 18 height 18
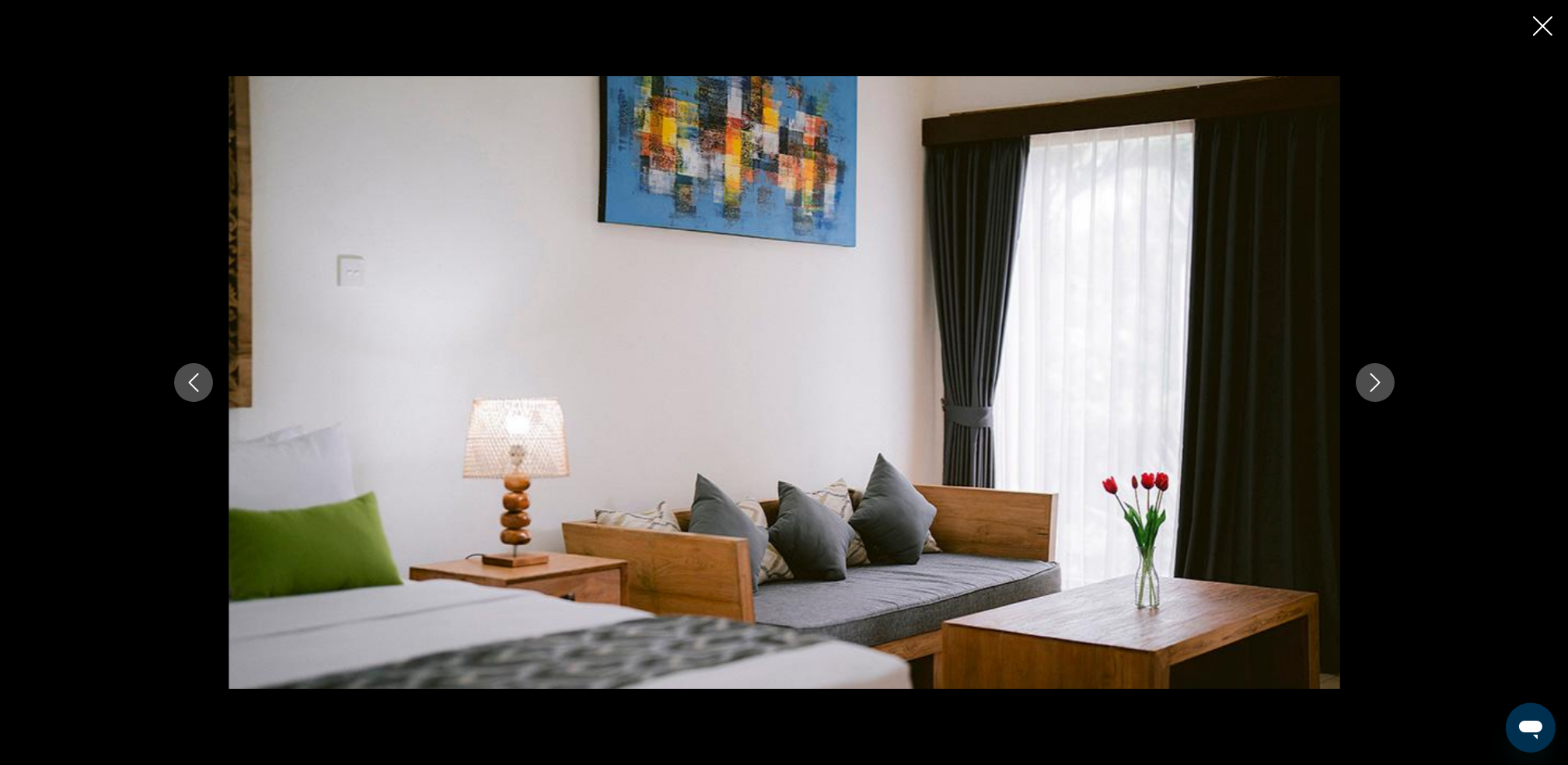
click at [1374, 381] on icon "Следующее изображение" at bounding box center [1375, 382] width 18 height 18
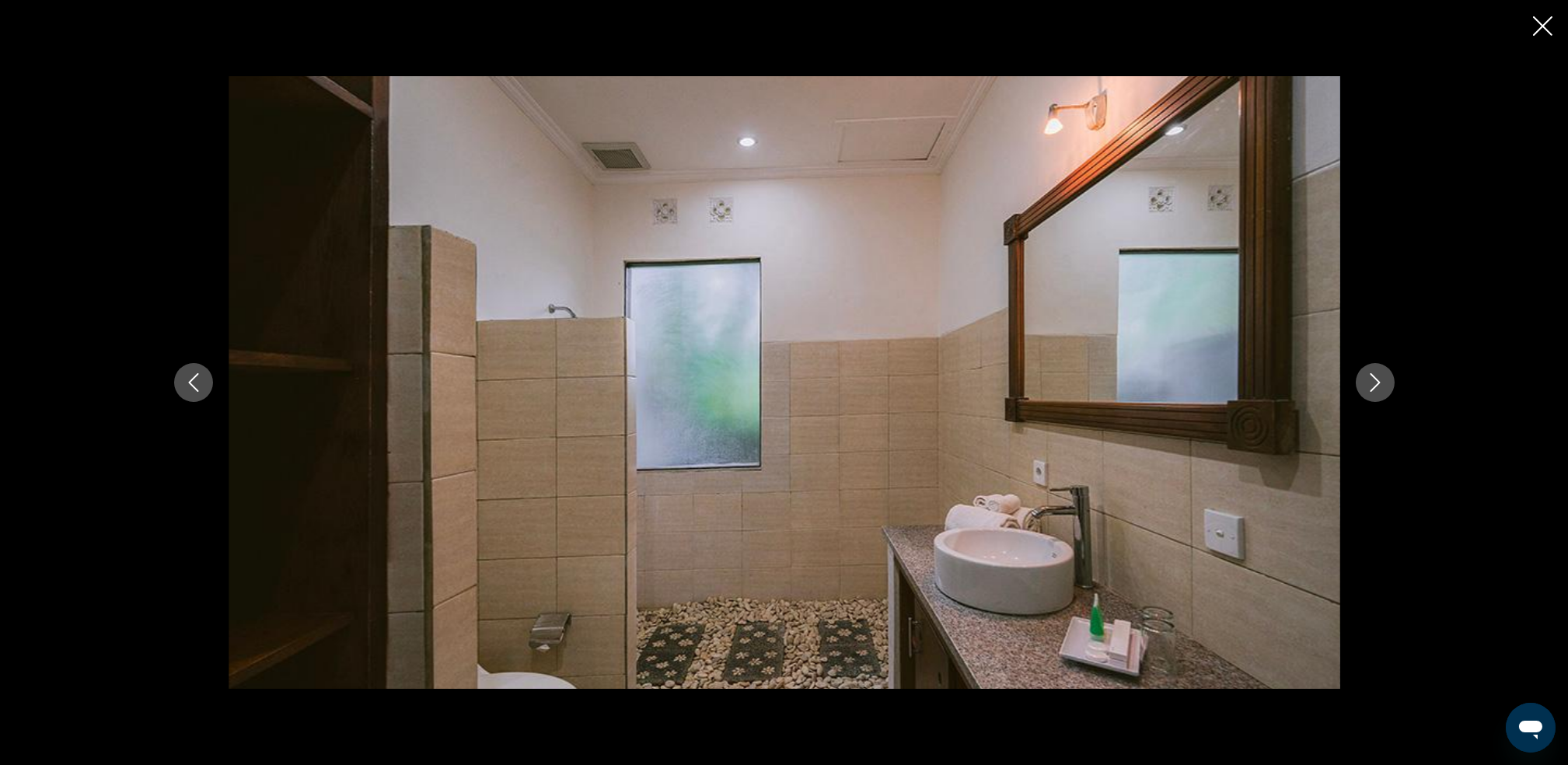
click at [1374, 381] on icon "Следующее изображение" at bounding box center [1375, 382] width 18 height 18
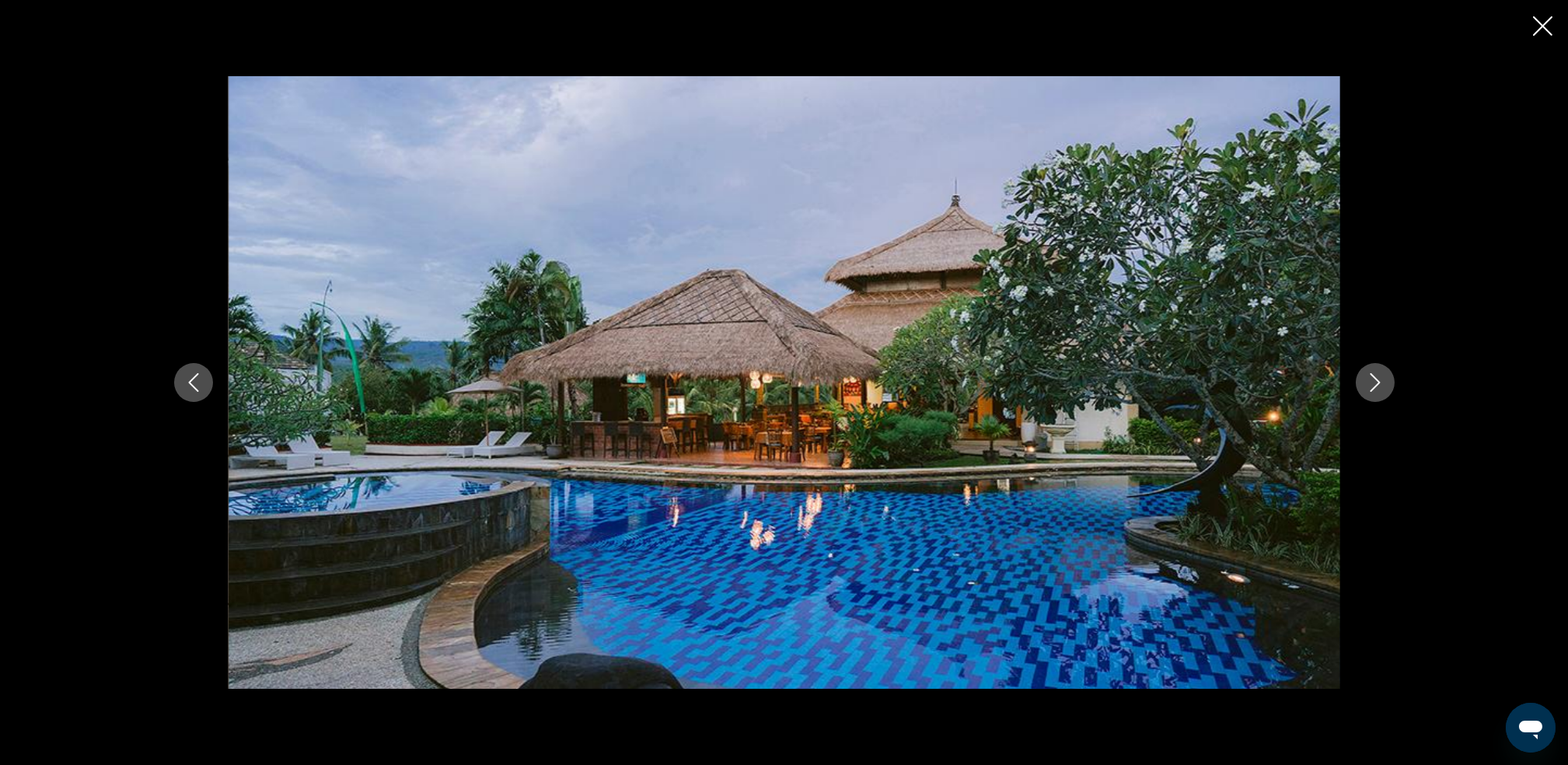
click at [1374, 381] on icon "Следующее изображение" at bounding box center [1375, 382] width 18 height 18
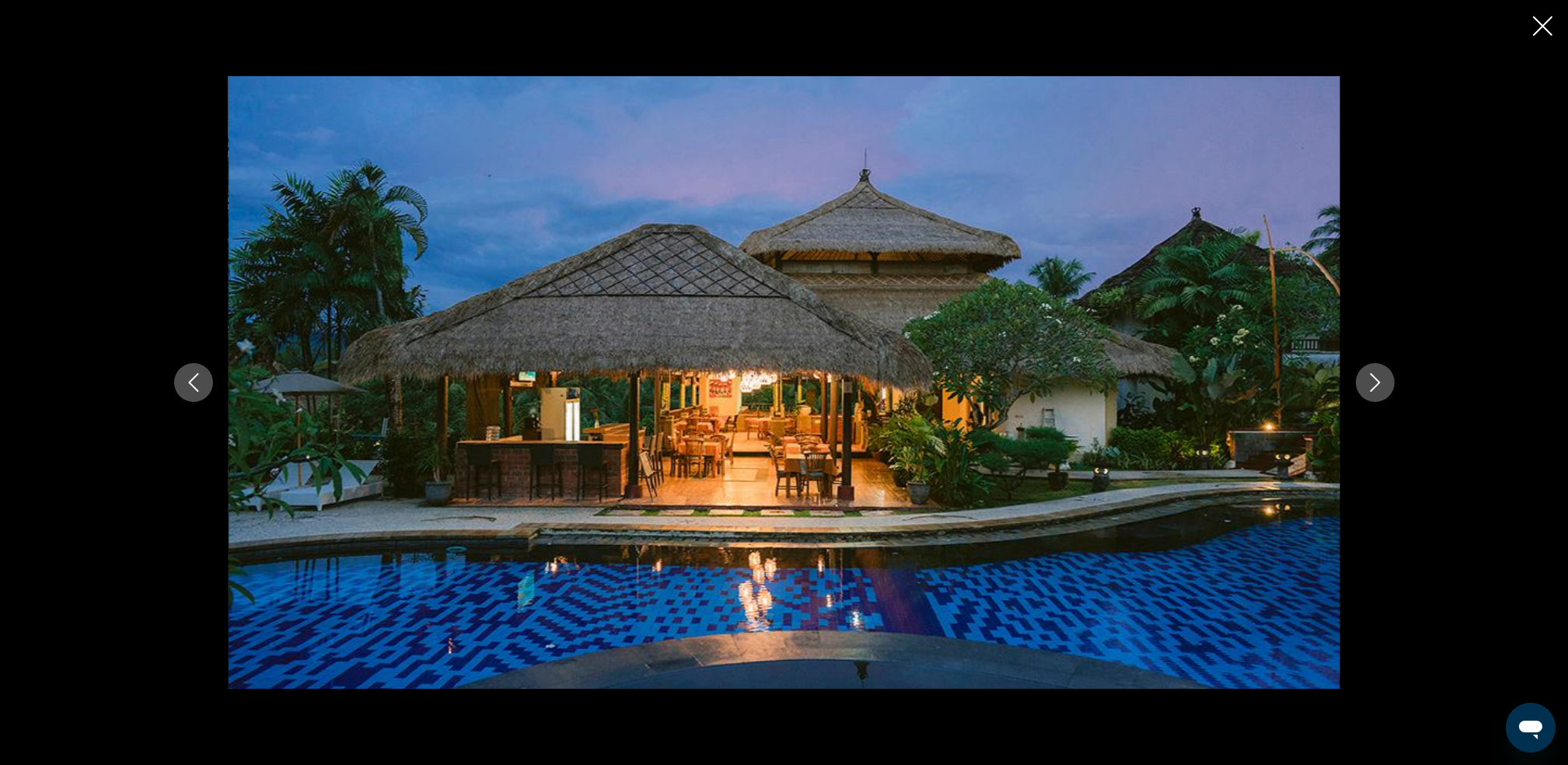
click at [1374, 381] on icon "Следующее изображение" at bounding box center [1375, 382] width 18 height 18
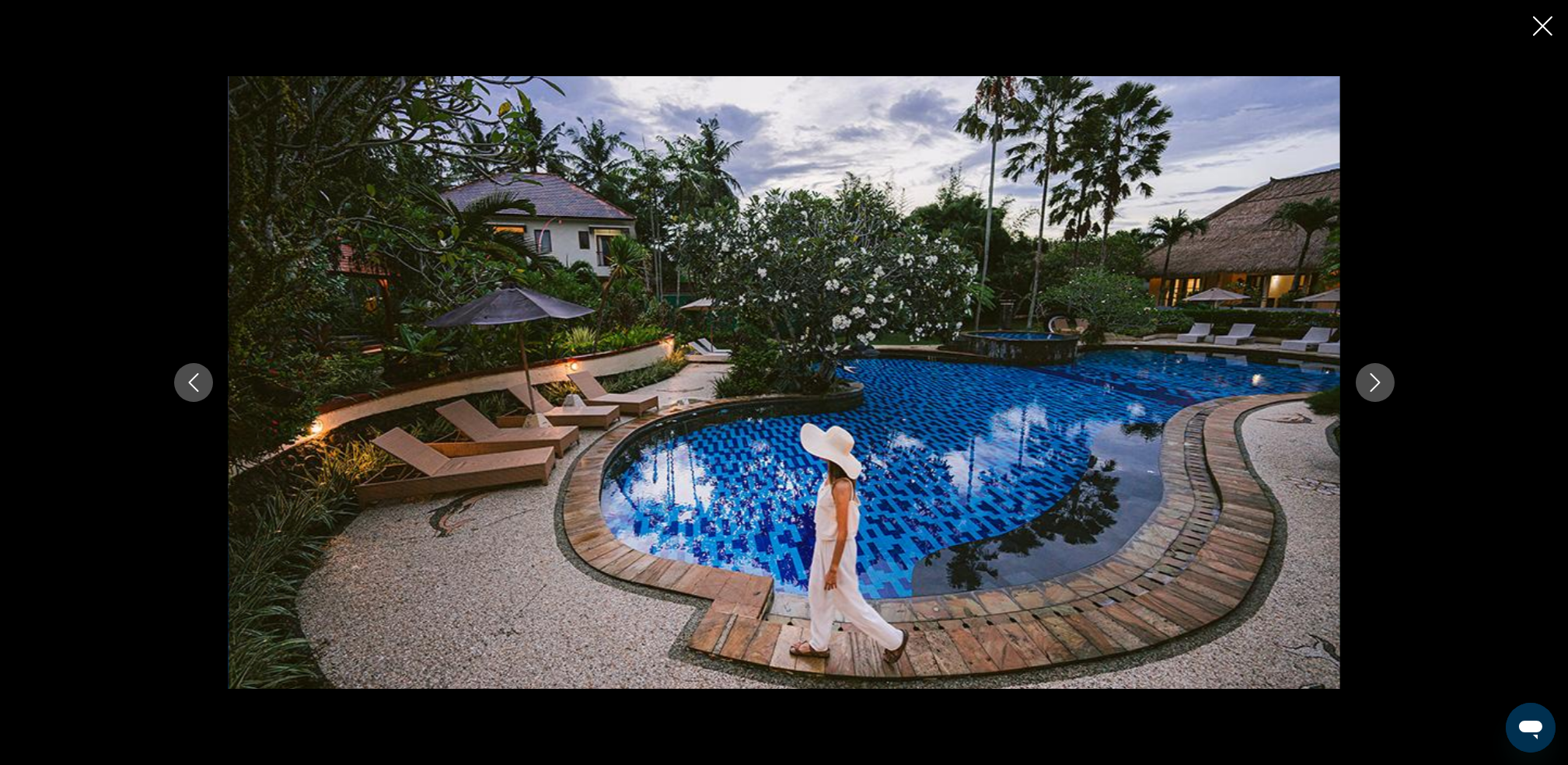
click at [1549, 16] on icon "Закрыть слайд-шоу" at bounding box center [1543, 26] width 19 height 19
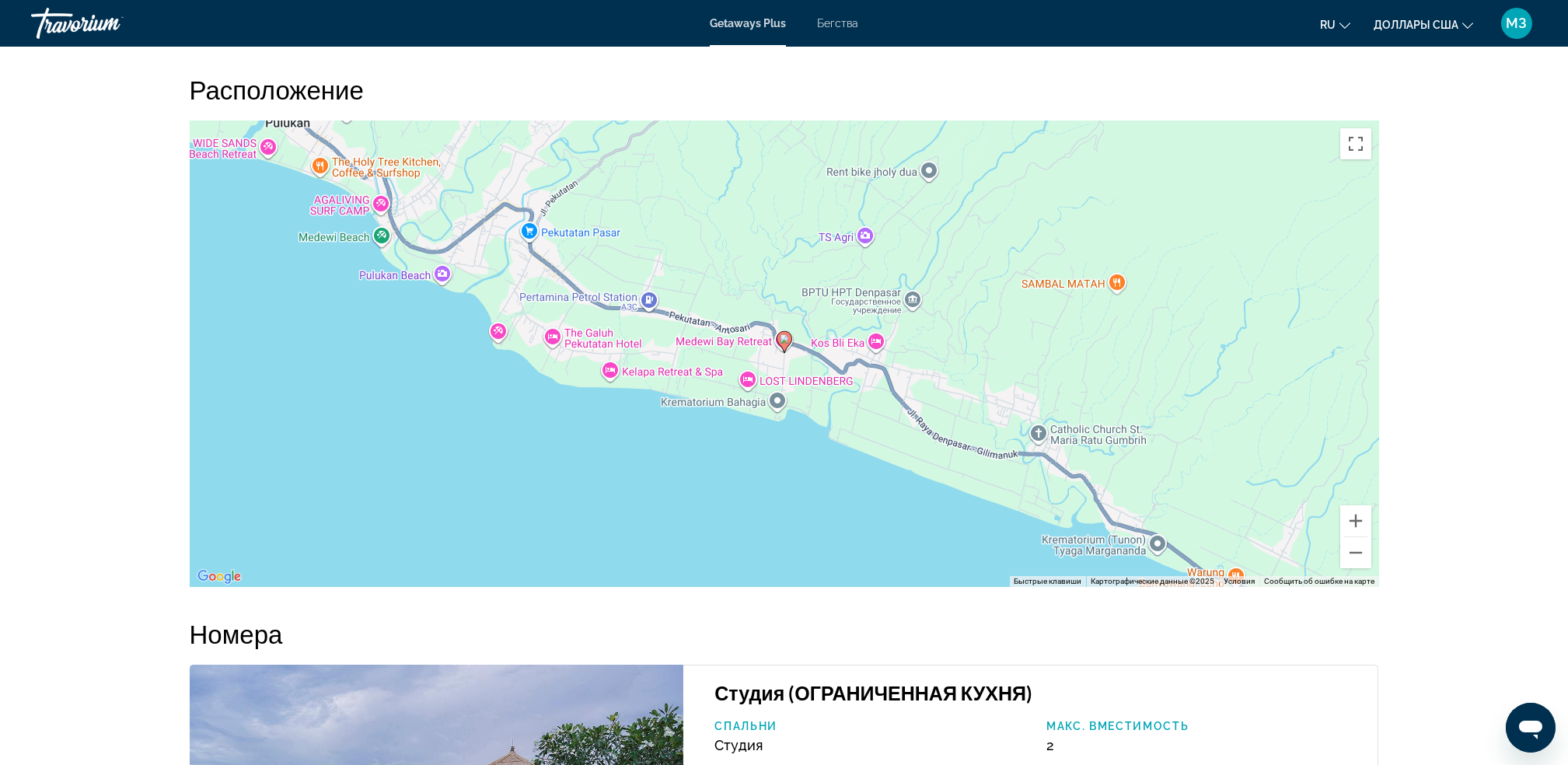
scroll to position [1881, 0]
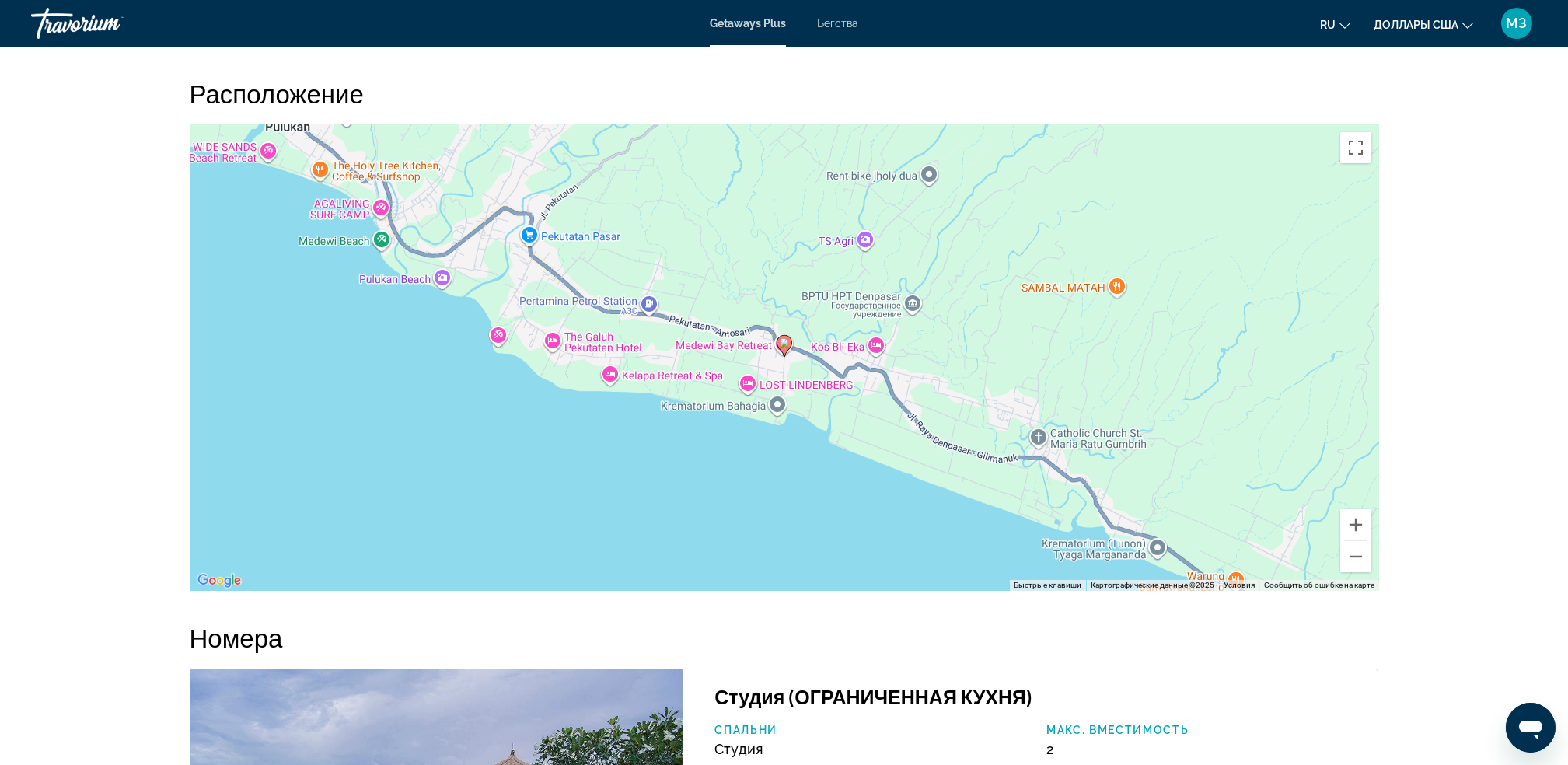
click at [1368, 591] on div "Чтобы активировать перетаскивание с помощью клавиатуры, нажмите Alt + Ввод. Пос…" at bounding box center [785, 358] width 1190 height 466
click at [1360, 572] on button "Уменьшить" at bounding box center [1356, 557] width 31 height 31
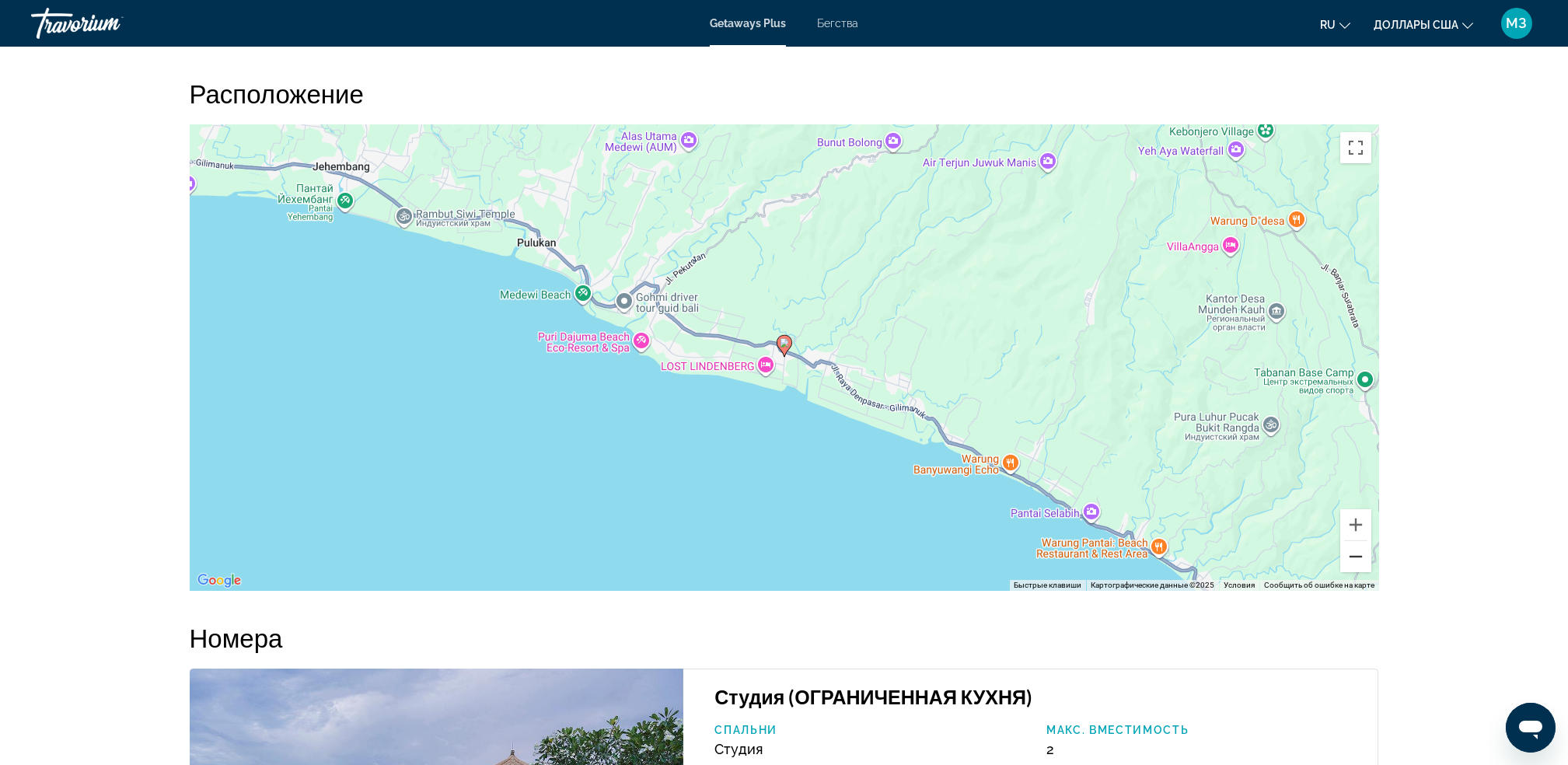
click at [1360, 572] on button "Уменьшить" at bounding box center [1356, 557] width 31 height 31
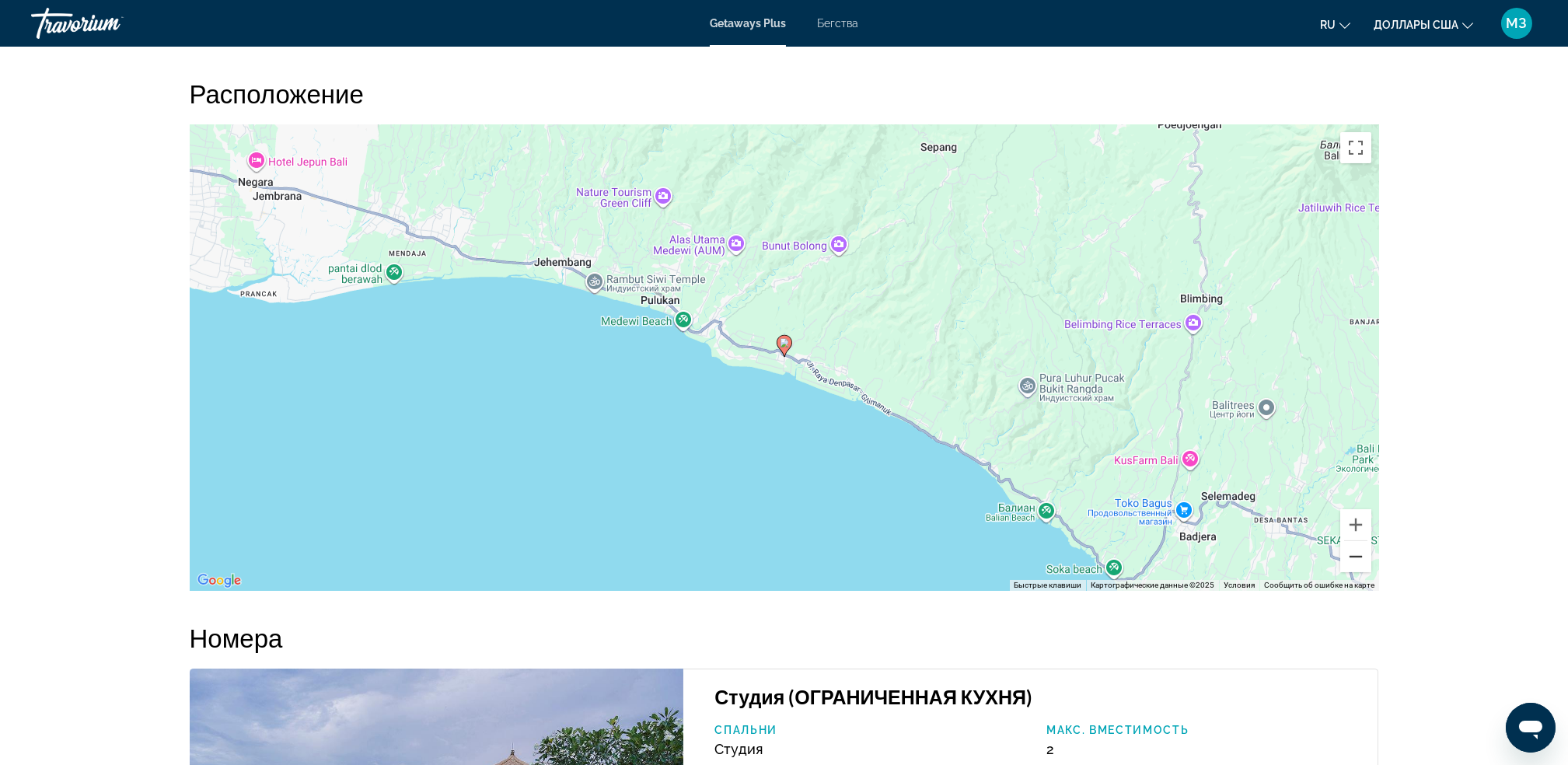
click at [1360, 572] on button "Уменьшить" at bounding box center [1356, 557] width 31 height 31
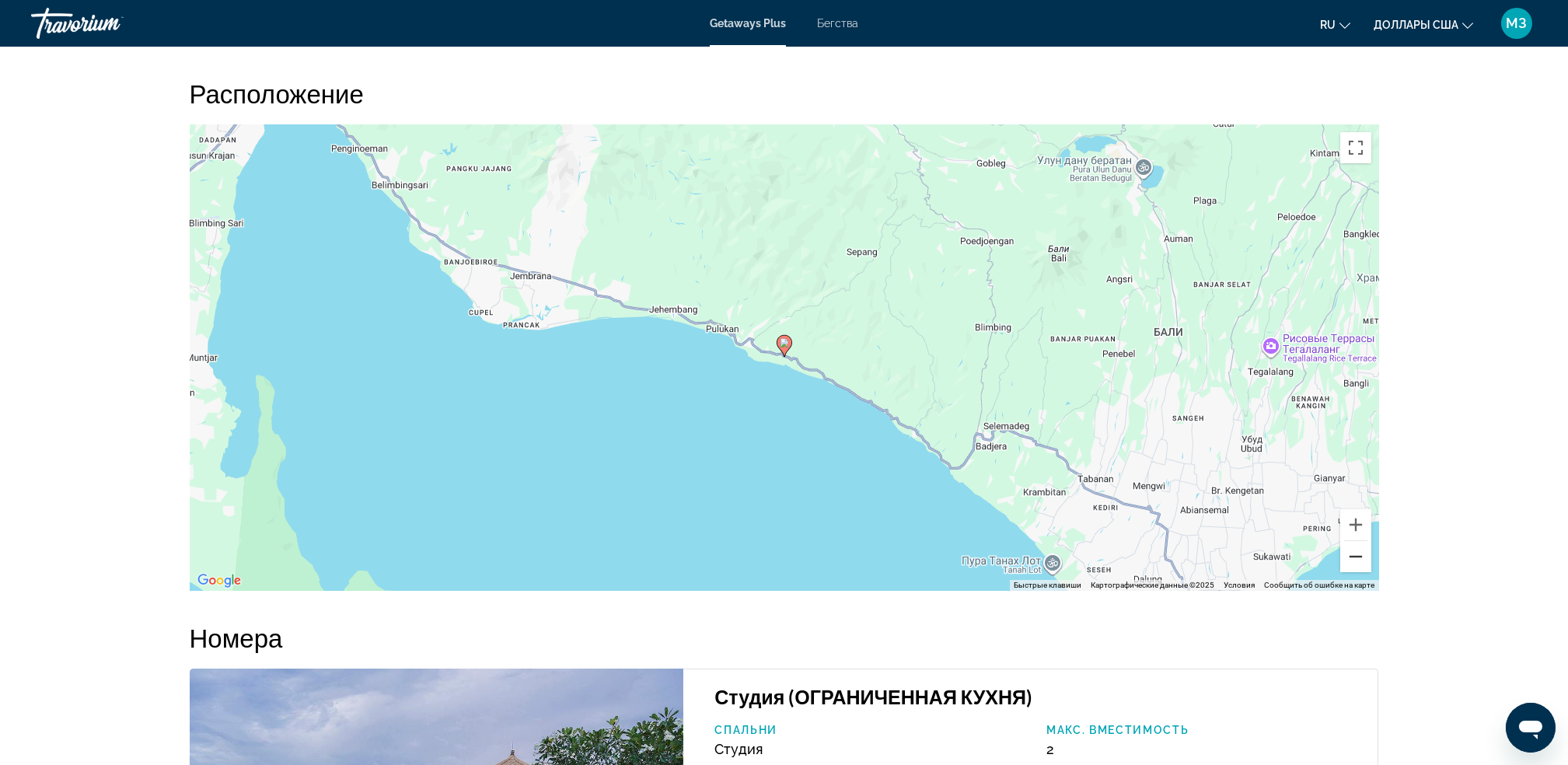
click at [1360, 572] on button "Уменьшить" at bounding box center [1356, 557] width 31 height 31
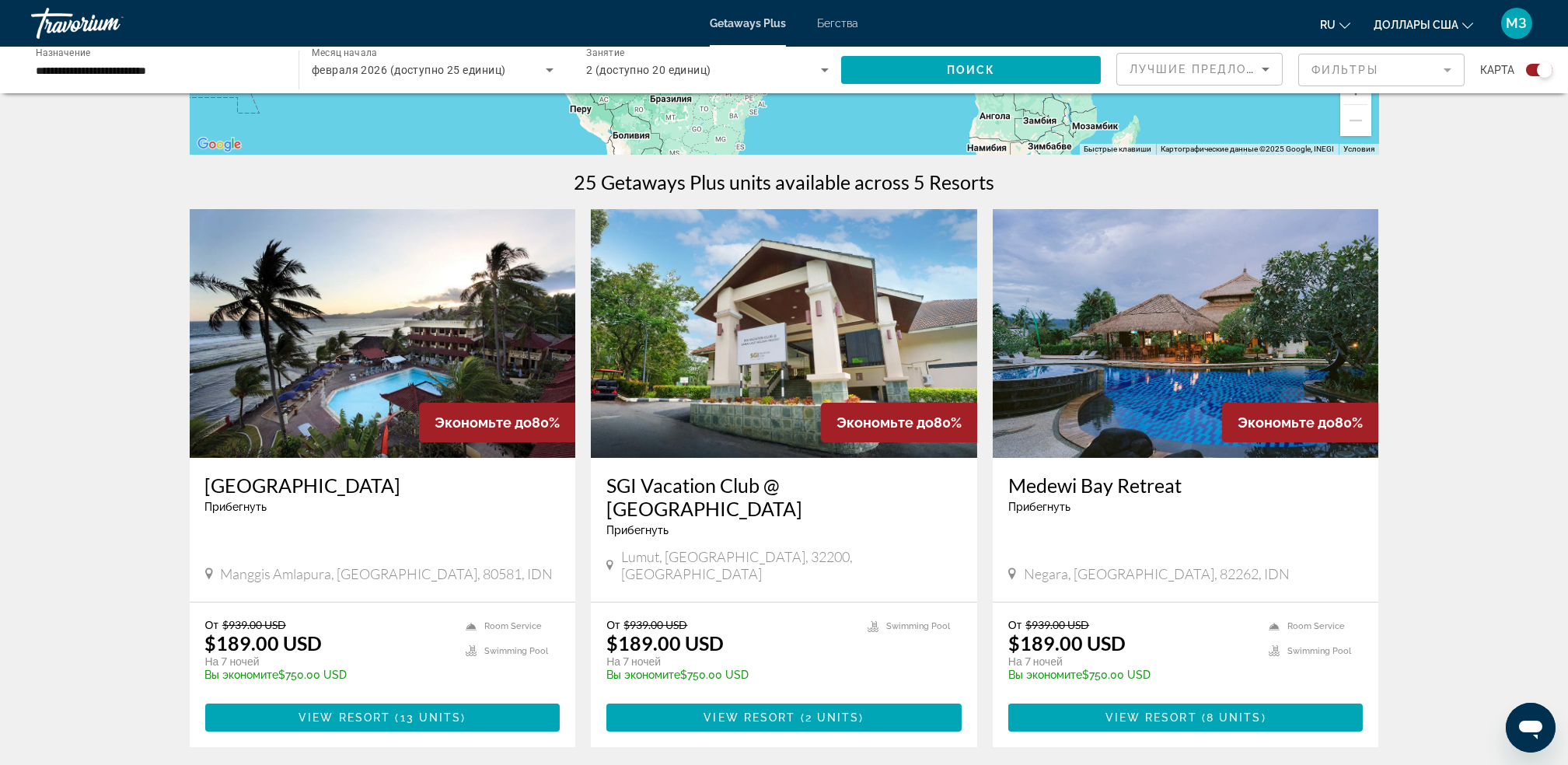
scroll to position [424, 0]
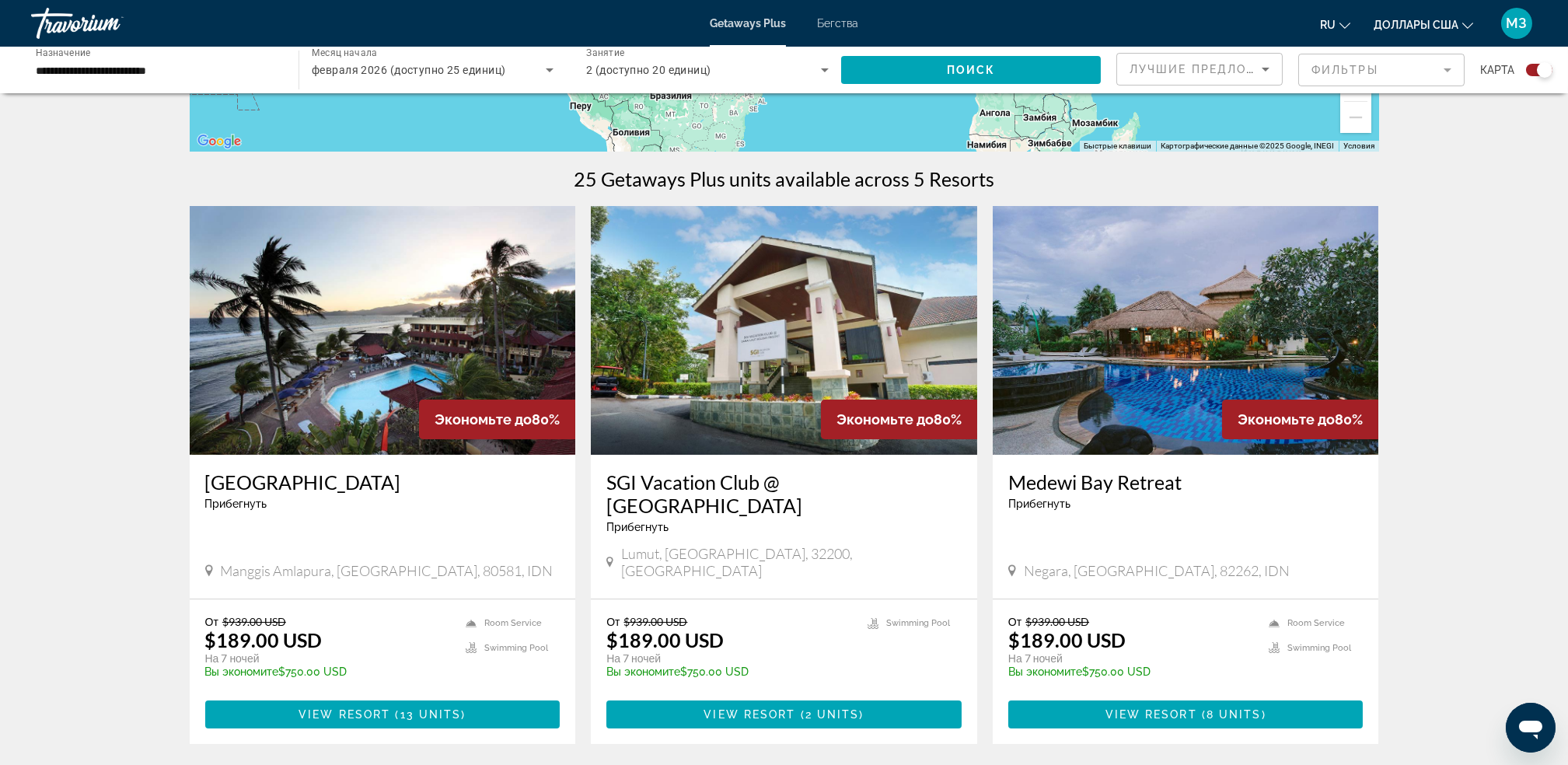
click at [736, 370] on img "Основное содержание" at bounding box center [784, 330] width 387 height 249
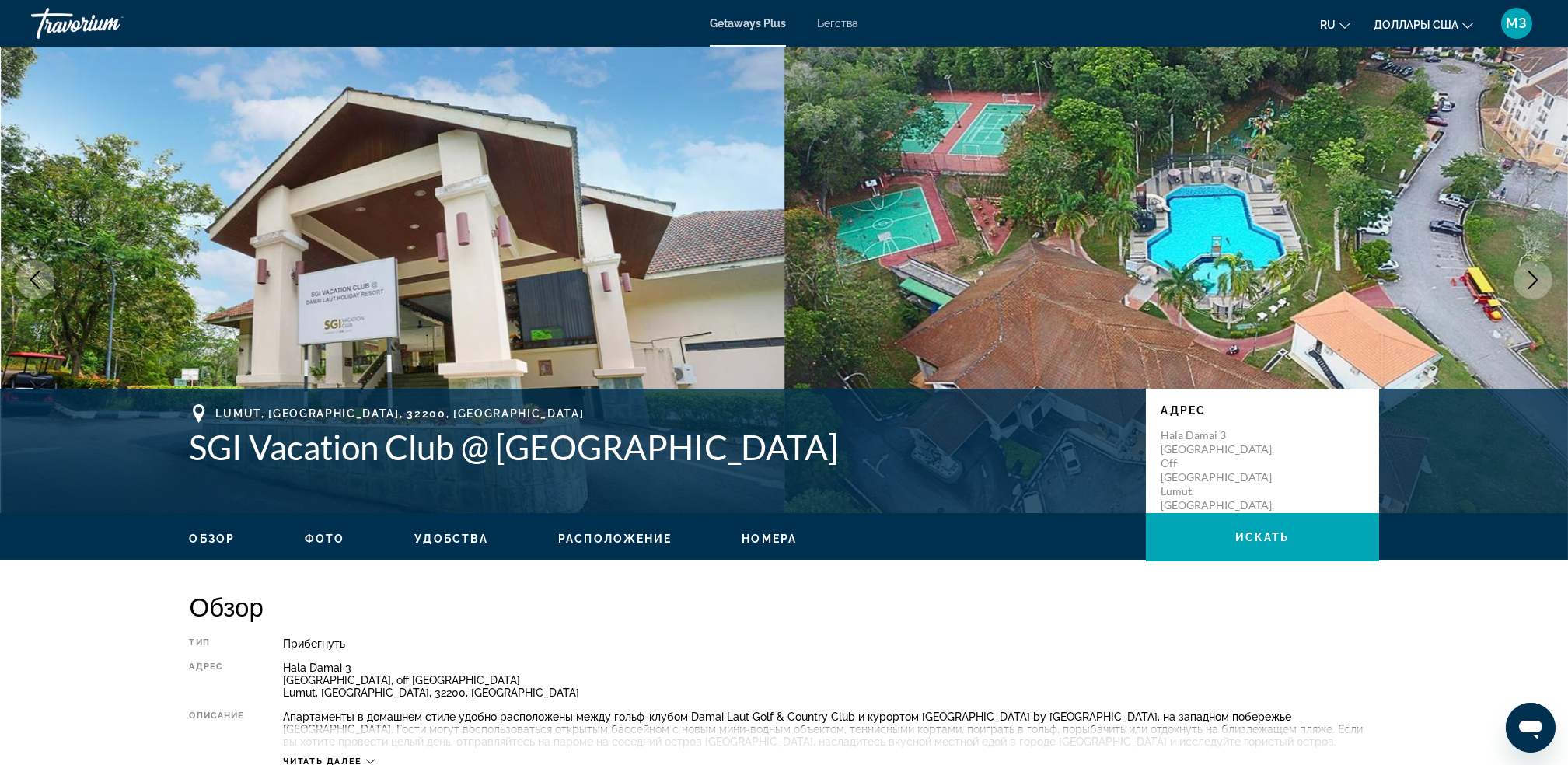
click at [1532, 280] on icon "Следующее изображение" at bounding box center [1532, 279] width 18 height 18
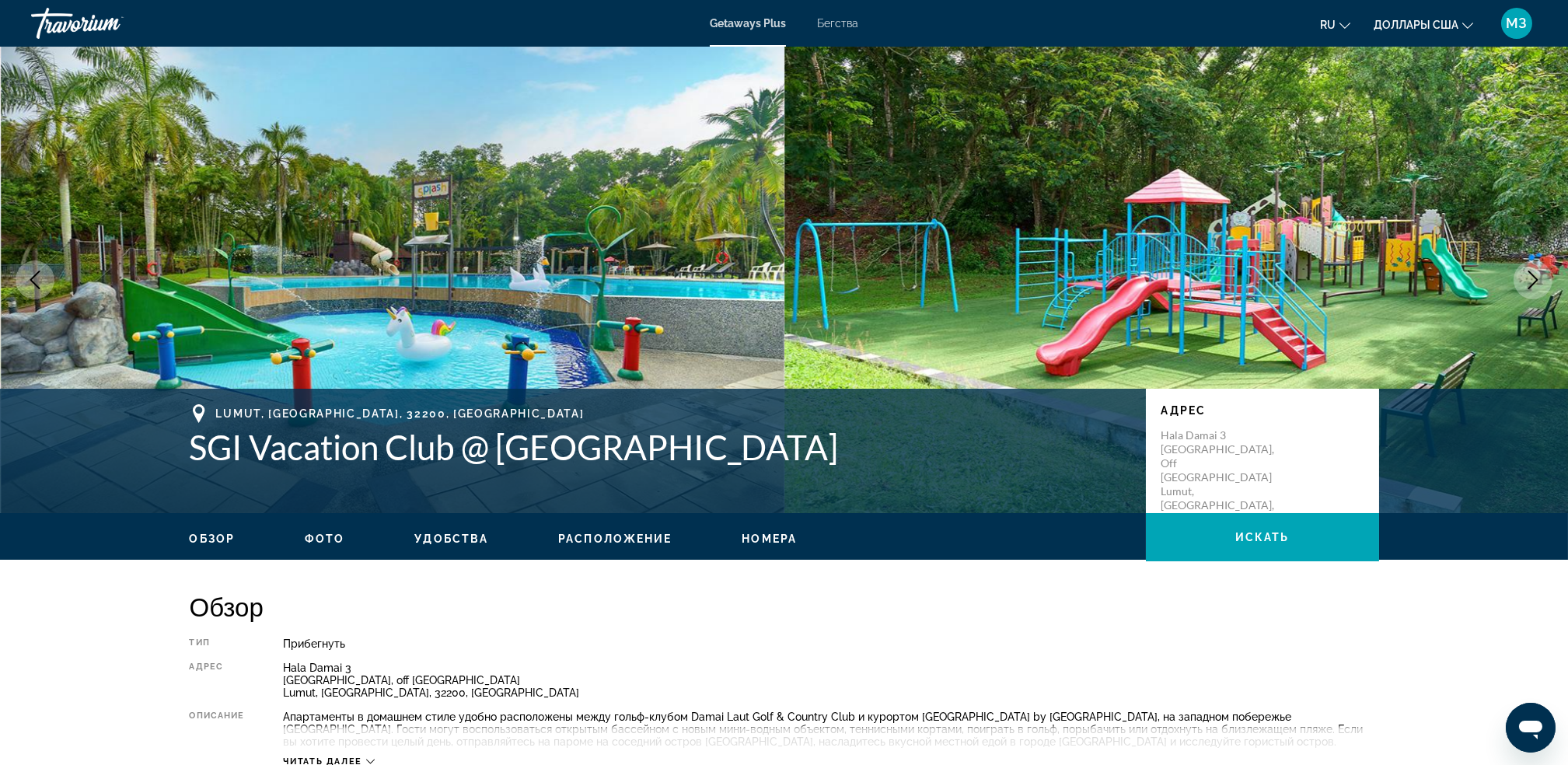
click at [1532, 280] on icon "Следующее изображение" at bounding box center [1532, 279] width 18 height 18
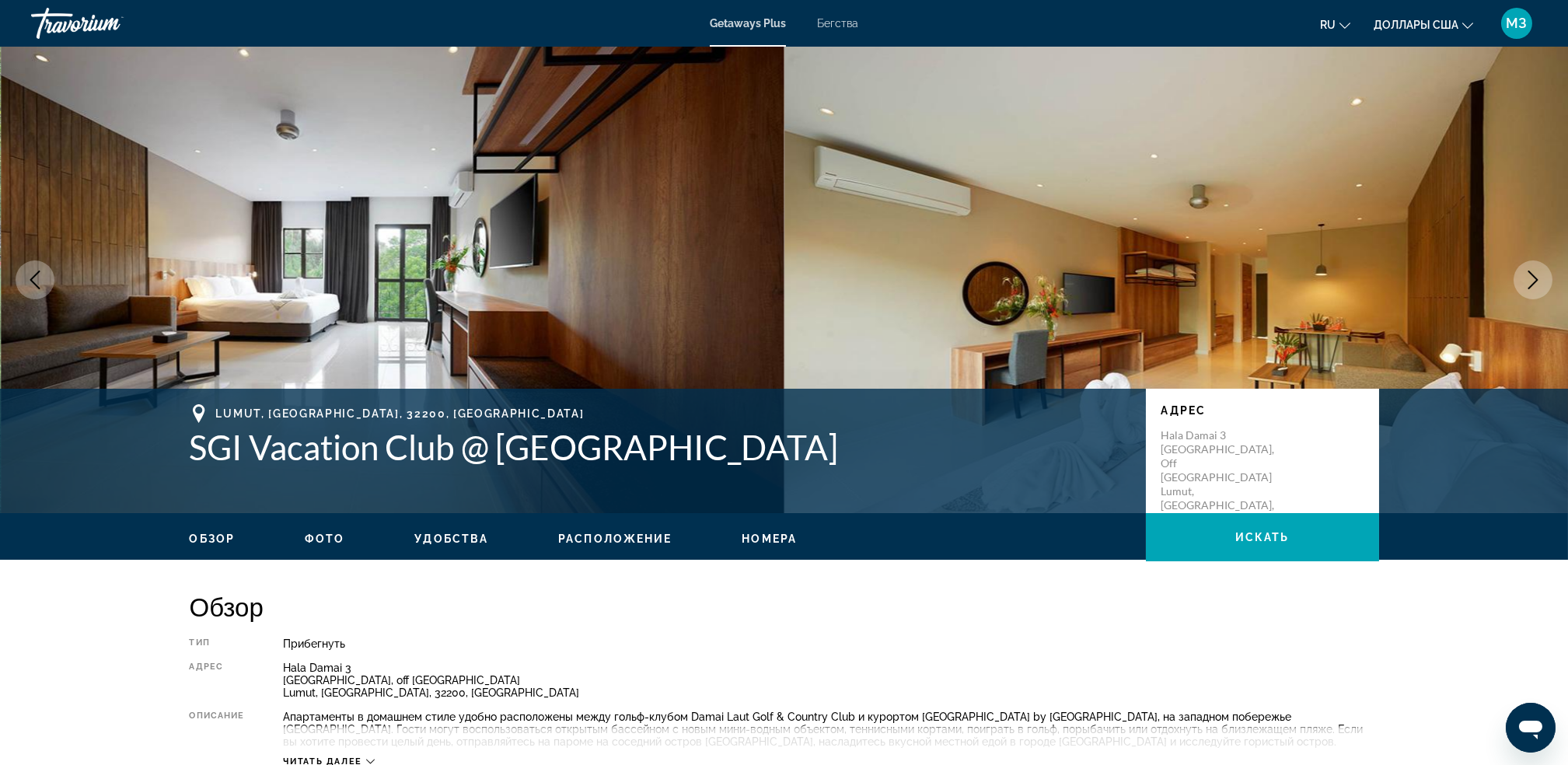
click at [1532, 280] on icon "Следующее изображение" at bounding box center [1532, 279] width 18 height 18
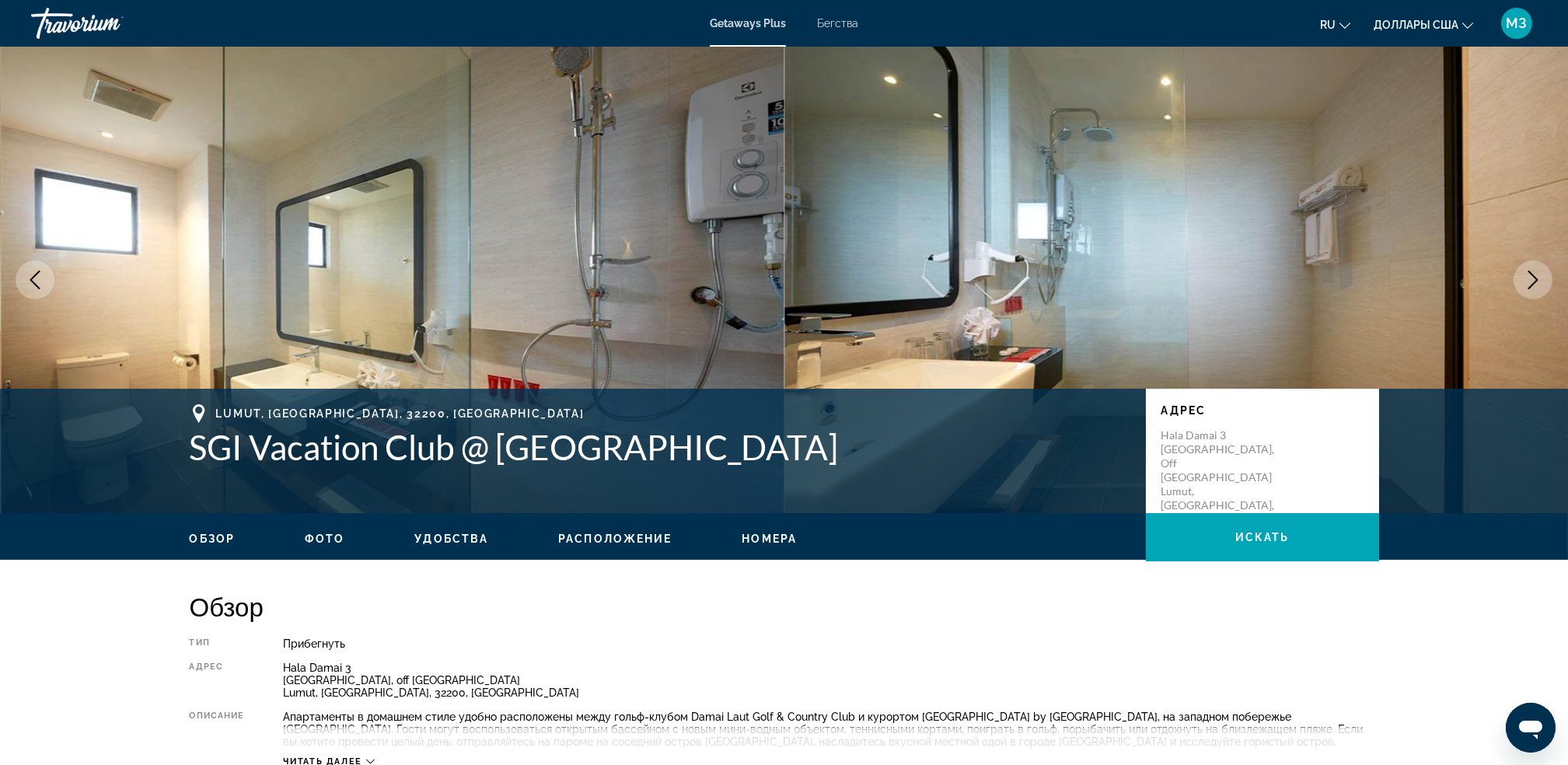
click at [1532, 280] on icon "Следующее изображение" at bounding box center [1532, 279] width 18 height 18
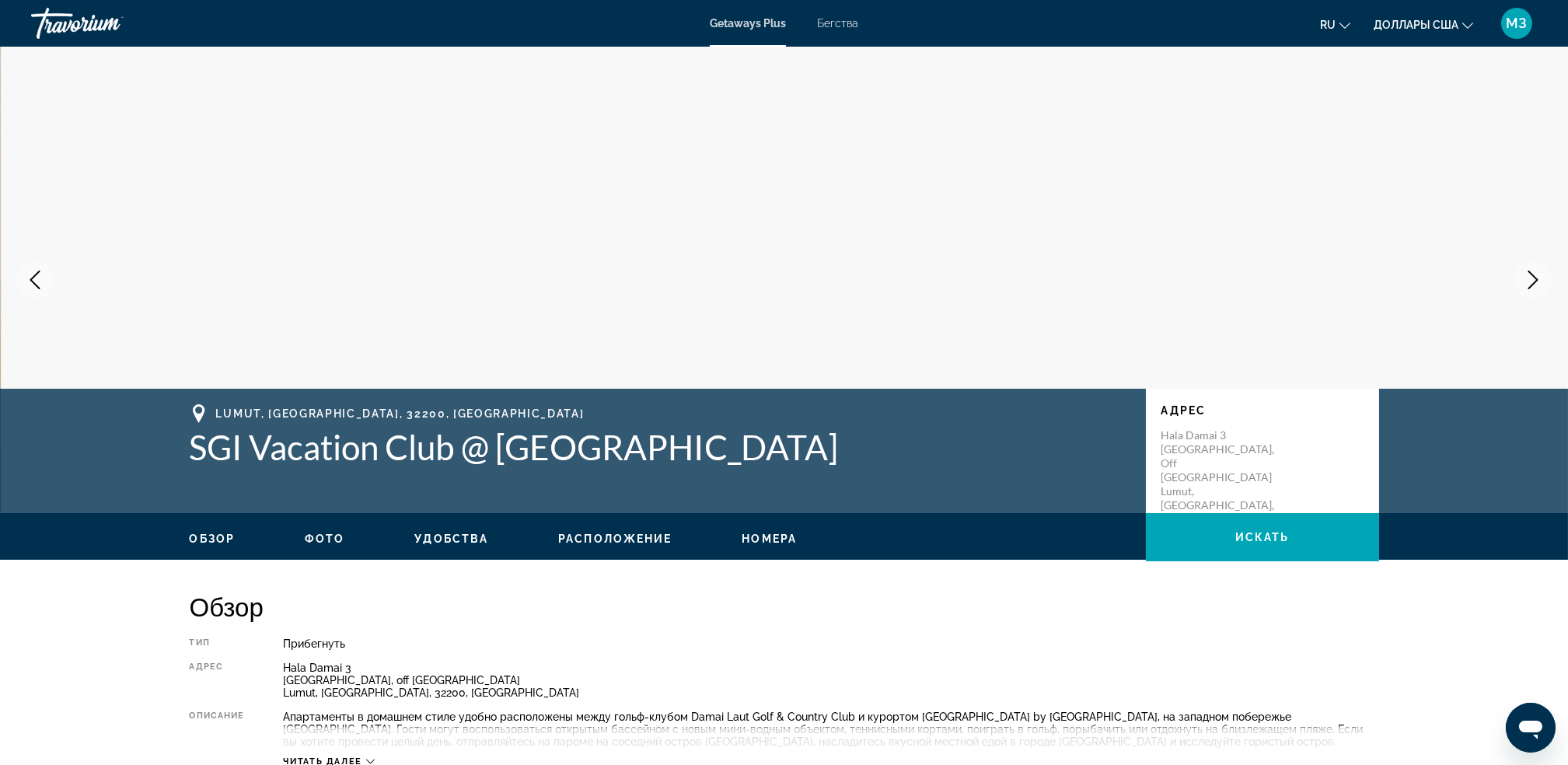
click at [1532, 280] on icon "Следующее изображение" at bounding box center [1532, 279] width 18 height 18
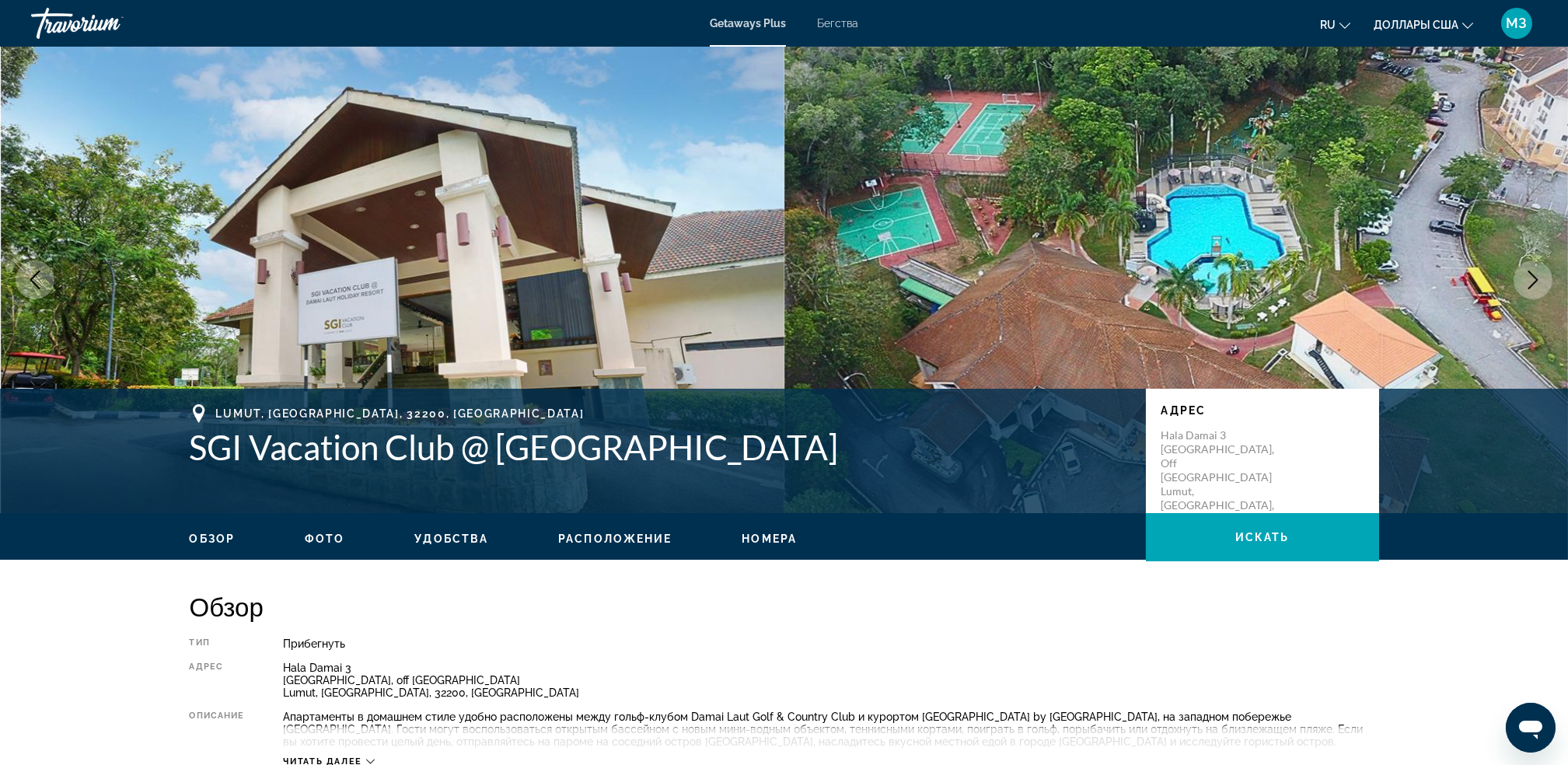
click at [1532, 280] on icon "Следующее изображение" at bounding box center [1532, 279] width 18 height 18
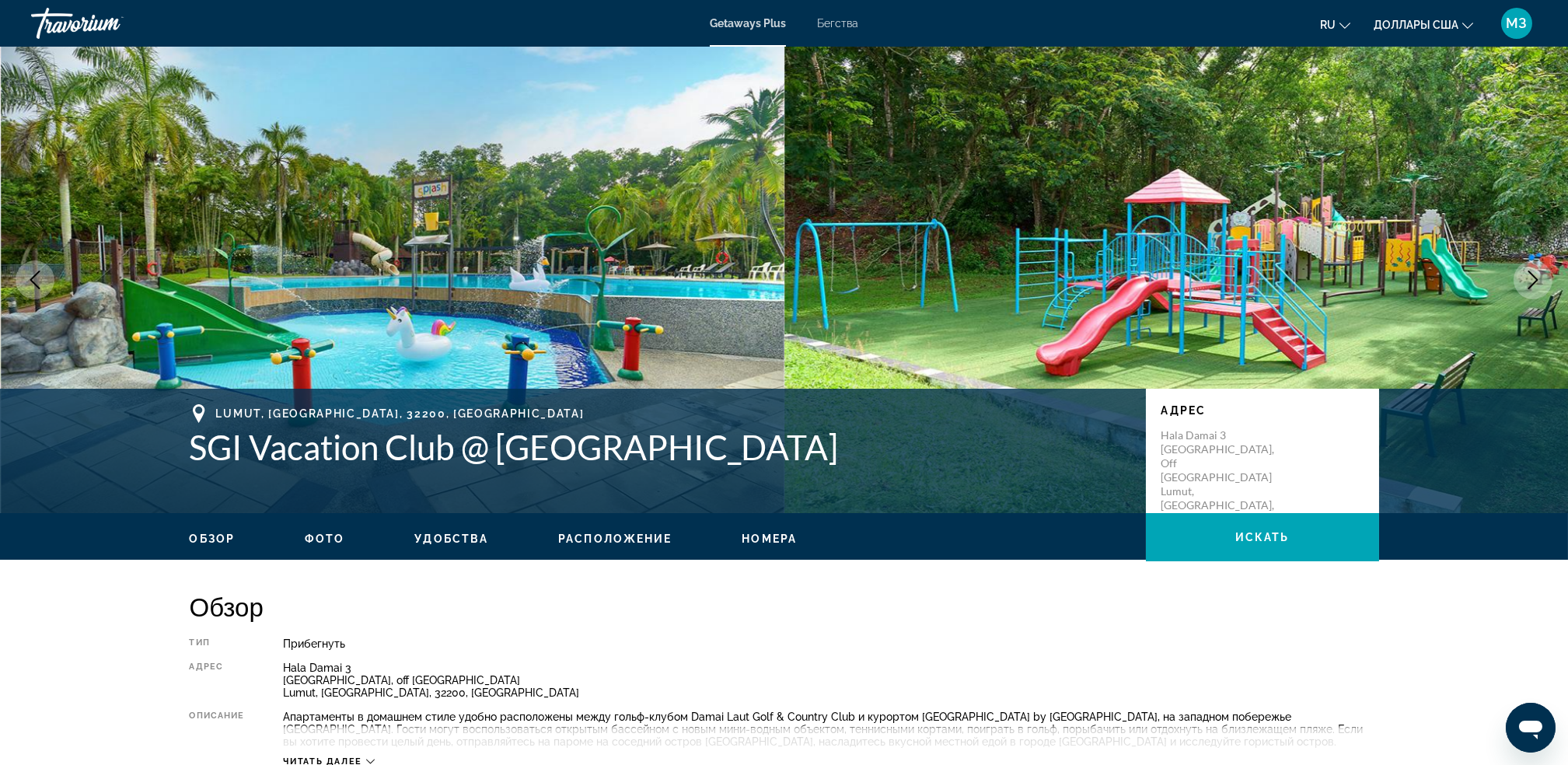
click at [1532, 280] on icon "Следующее изображение" at bounding box center [1532, 279] width 18 height 18
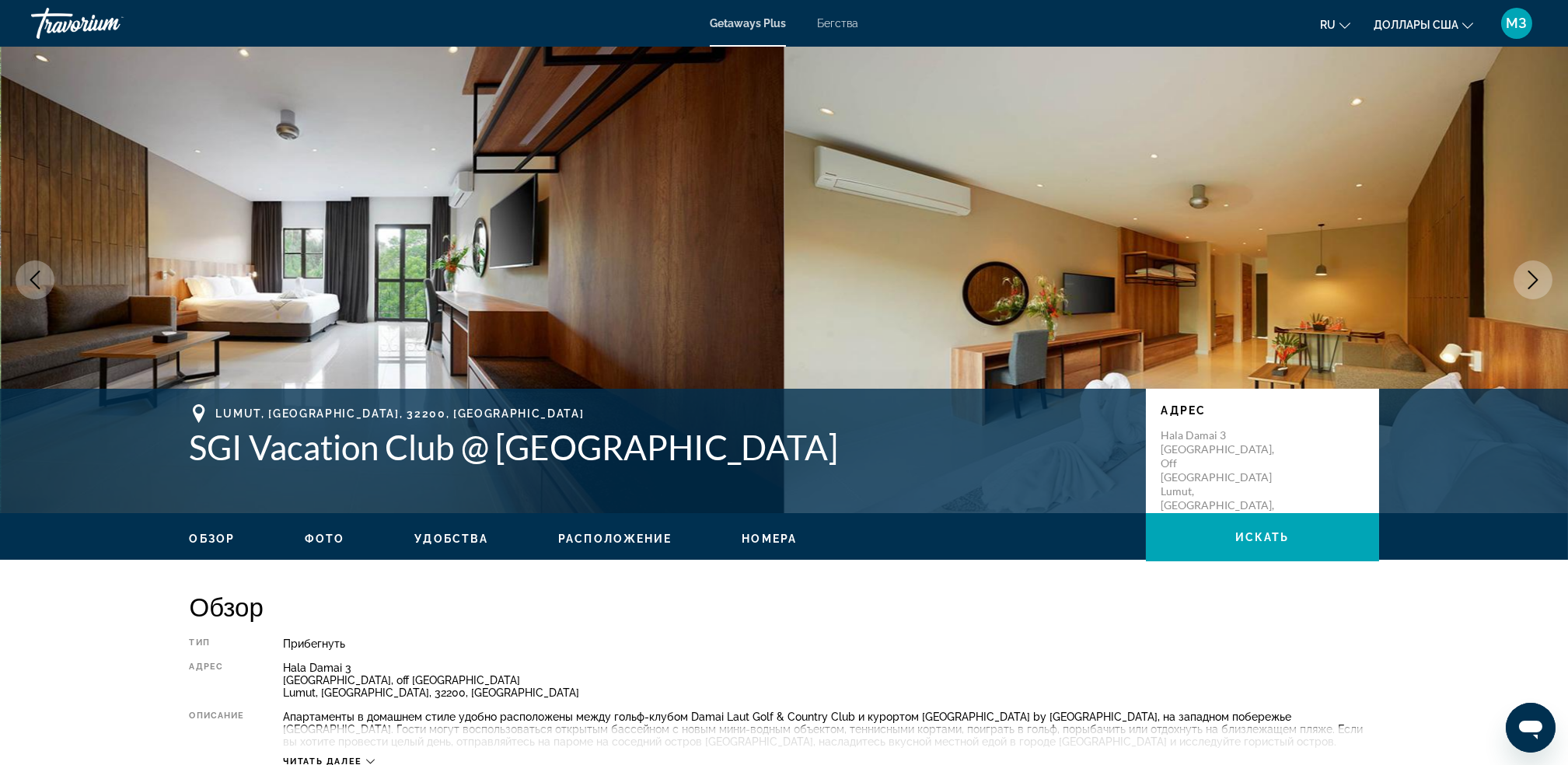
click at [1532, 280] on icon "Следующее изображение" at bounding box center [1532, 279] width 18 height 18
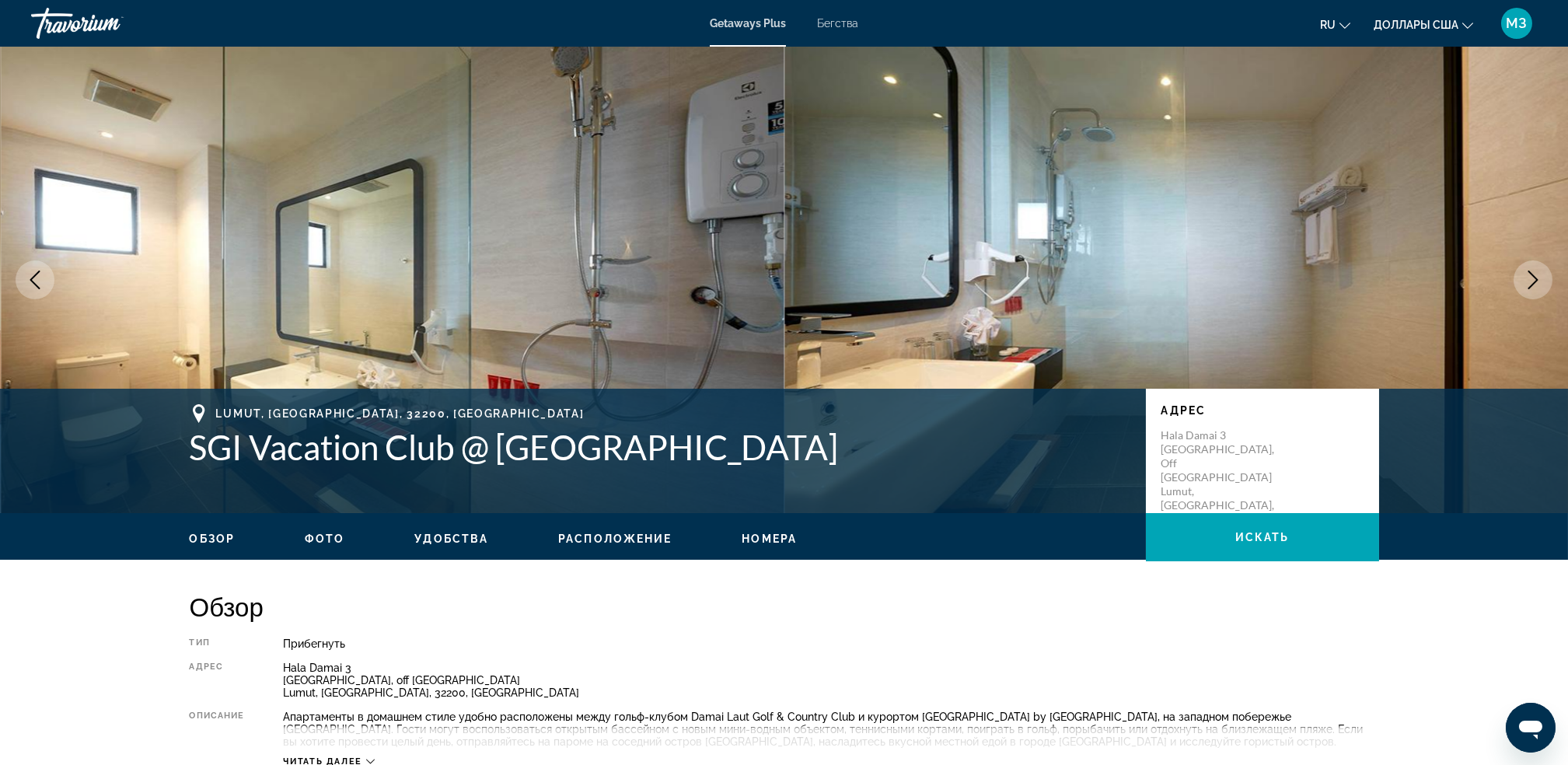
click at [1532, 280] on icon "Следующее изображение" at bounding box center [1532, 279] width 18 height 18
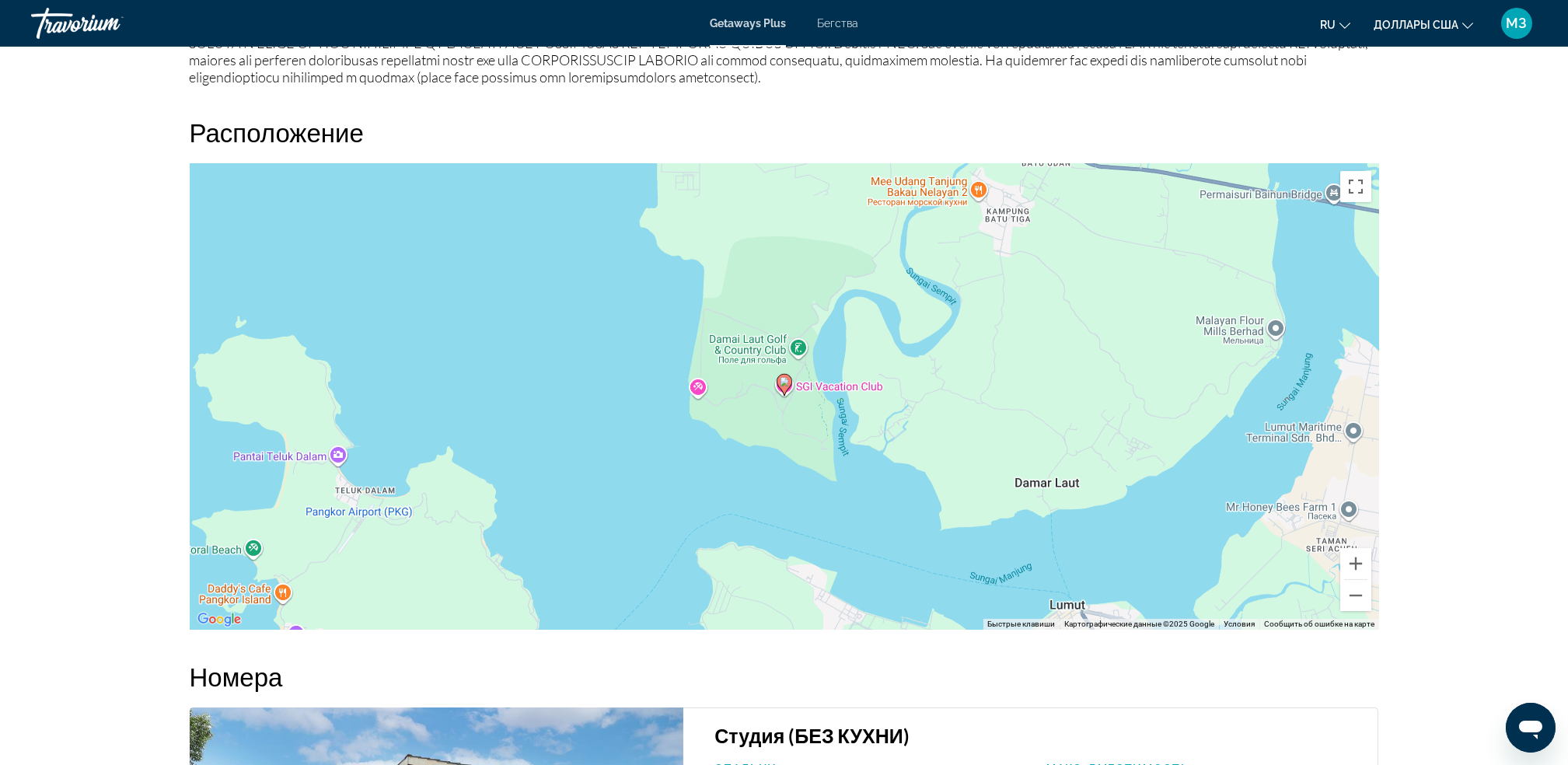
scroll to position [1869, 0]
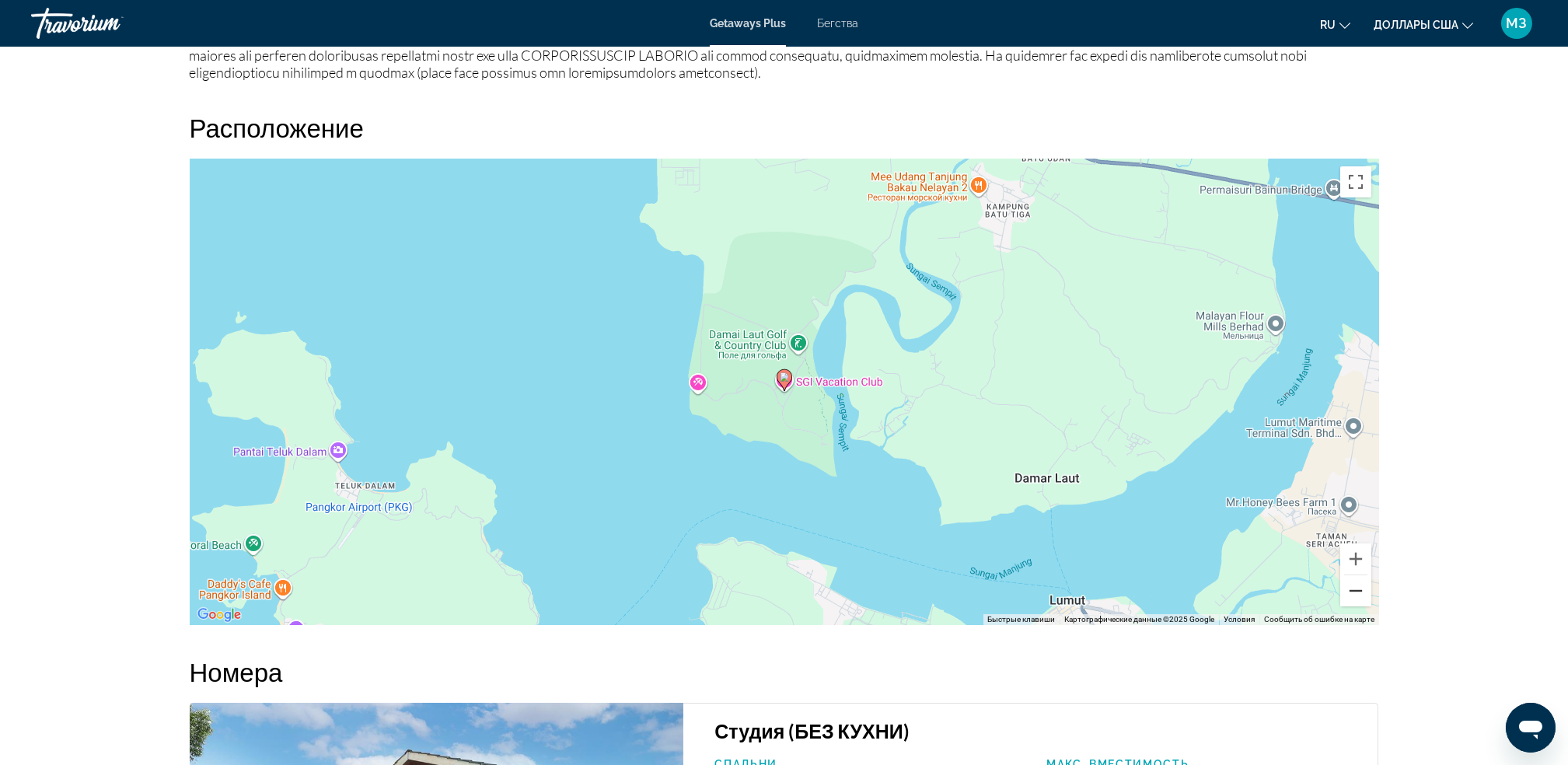
click at [1349, 607] on button "Уменьшить" at bounding box center [1356, 591] width 31 height 31
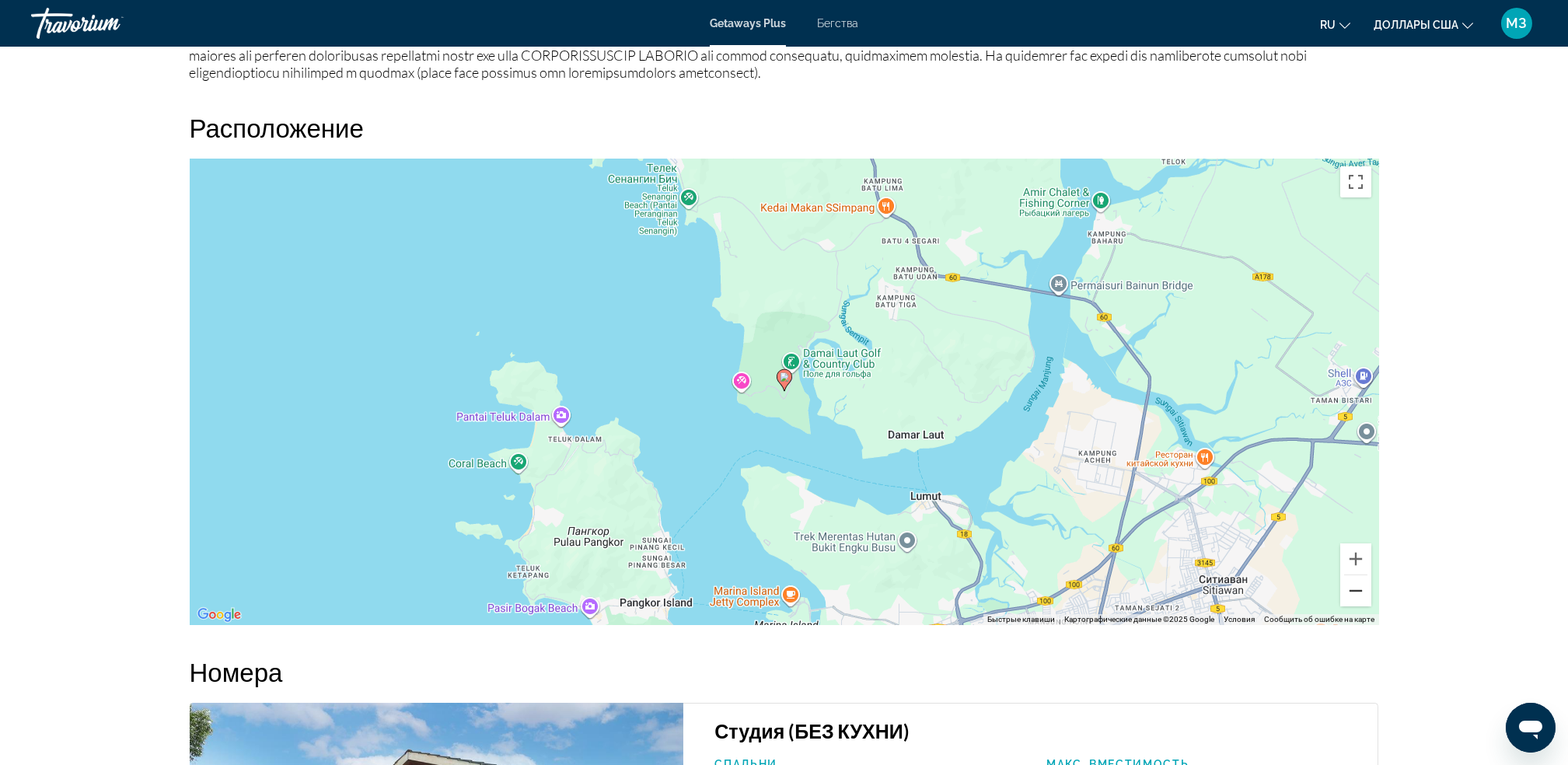
click at [1349, 607] on button "Уменьшить" at bounding box center [1356, 591] width 31 height 31
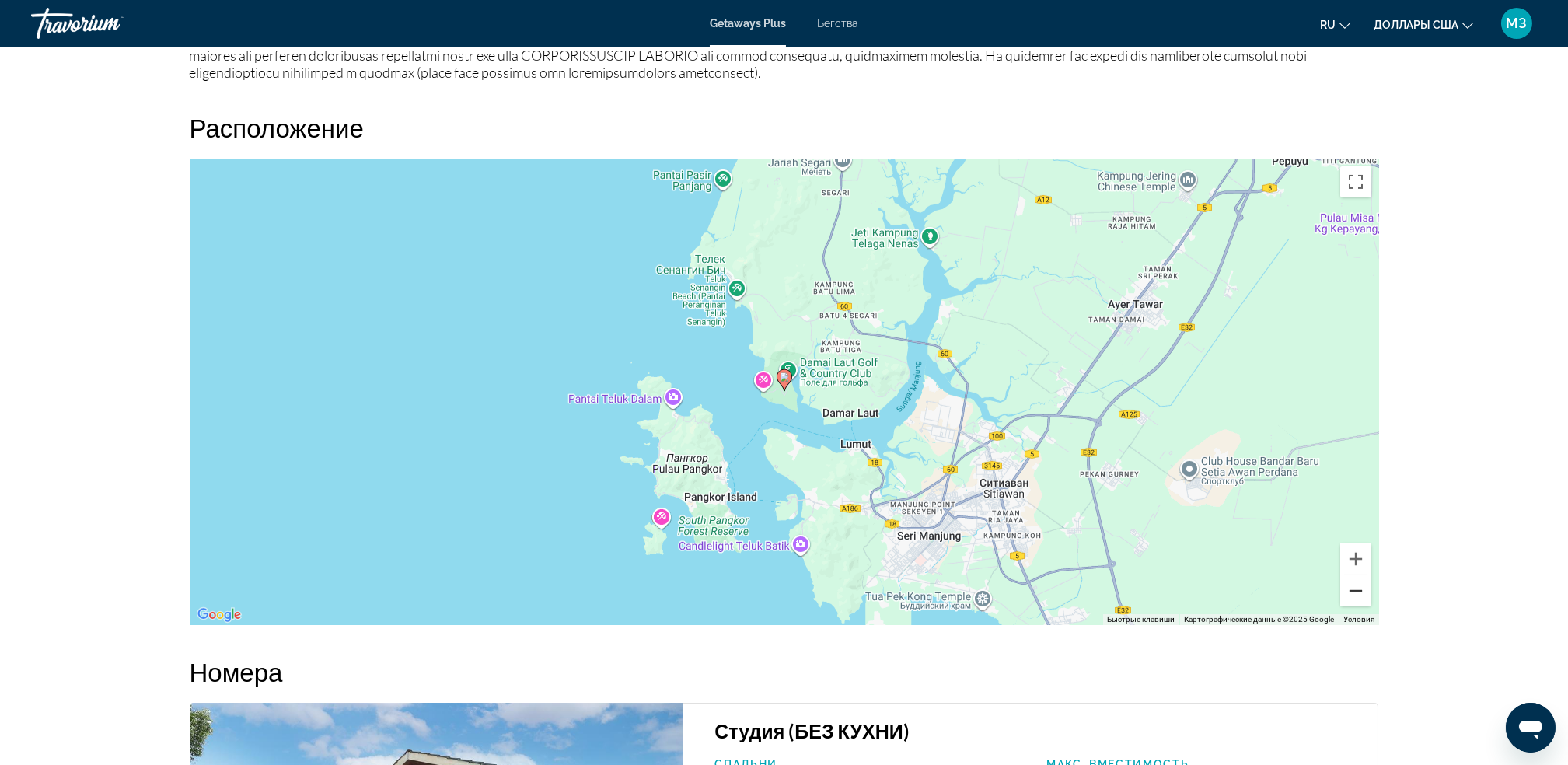
click at [1349, 607] on button "Уменьшить" at bounding box center [1356, 591] width 31 height 31
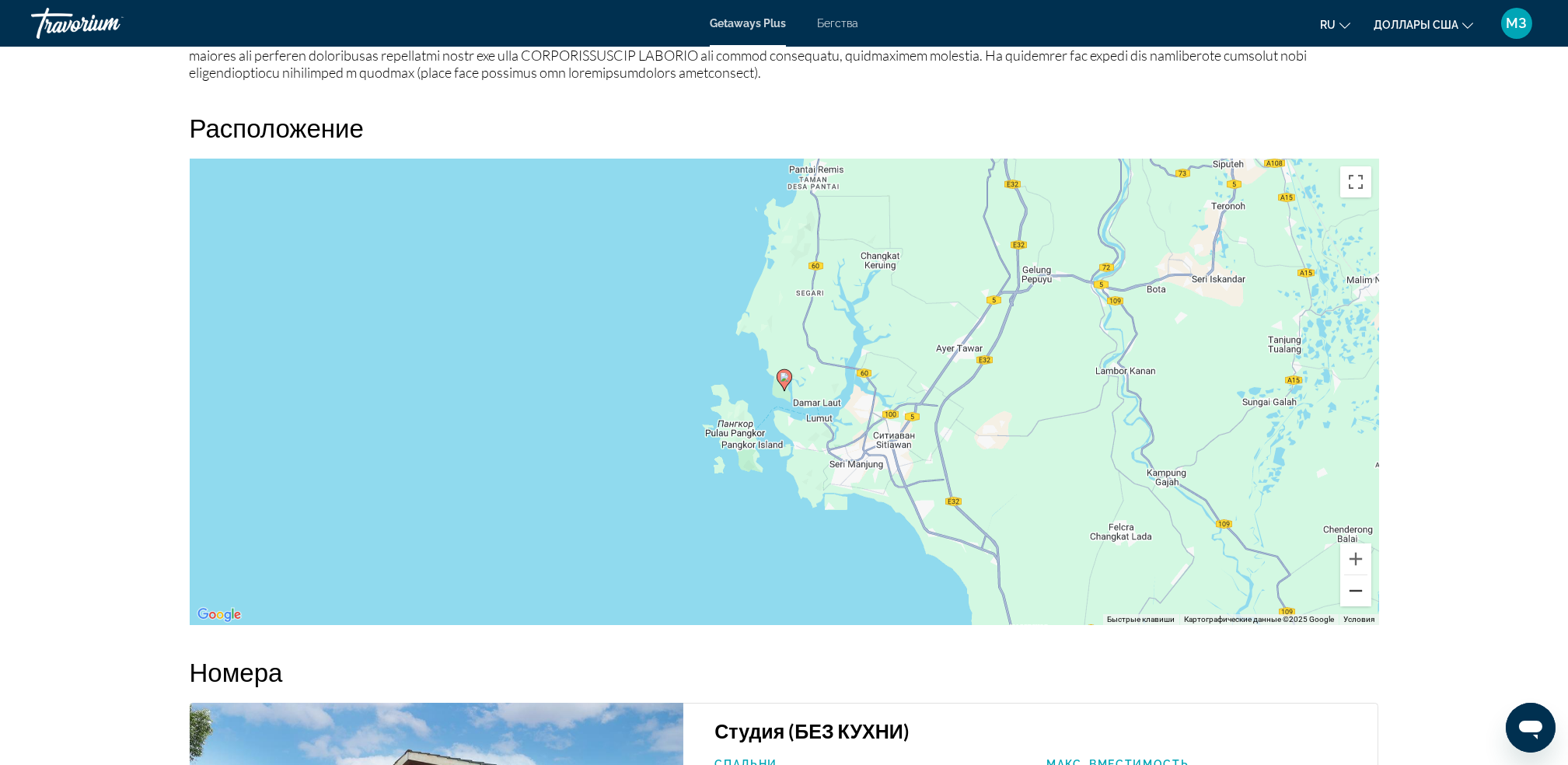
click at [1349, 607] on button "Уменьшить" at bounding box center [1356, 591] width 31 height 31
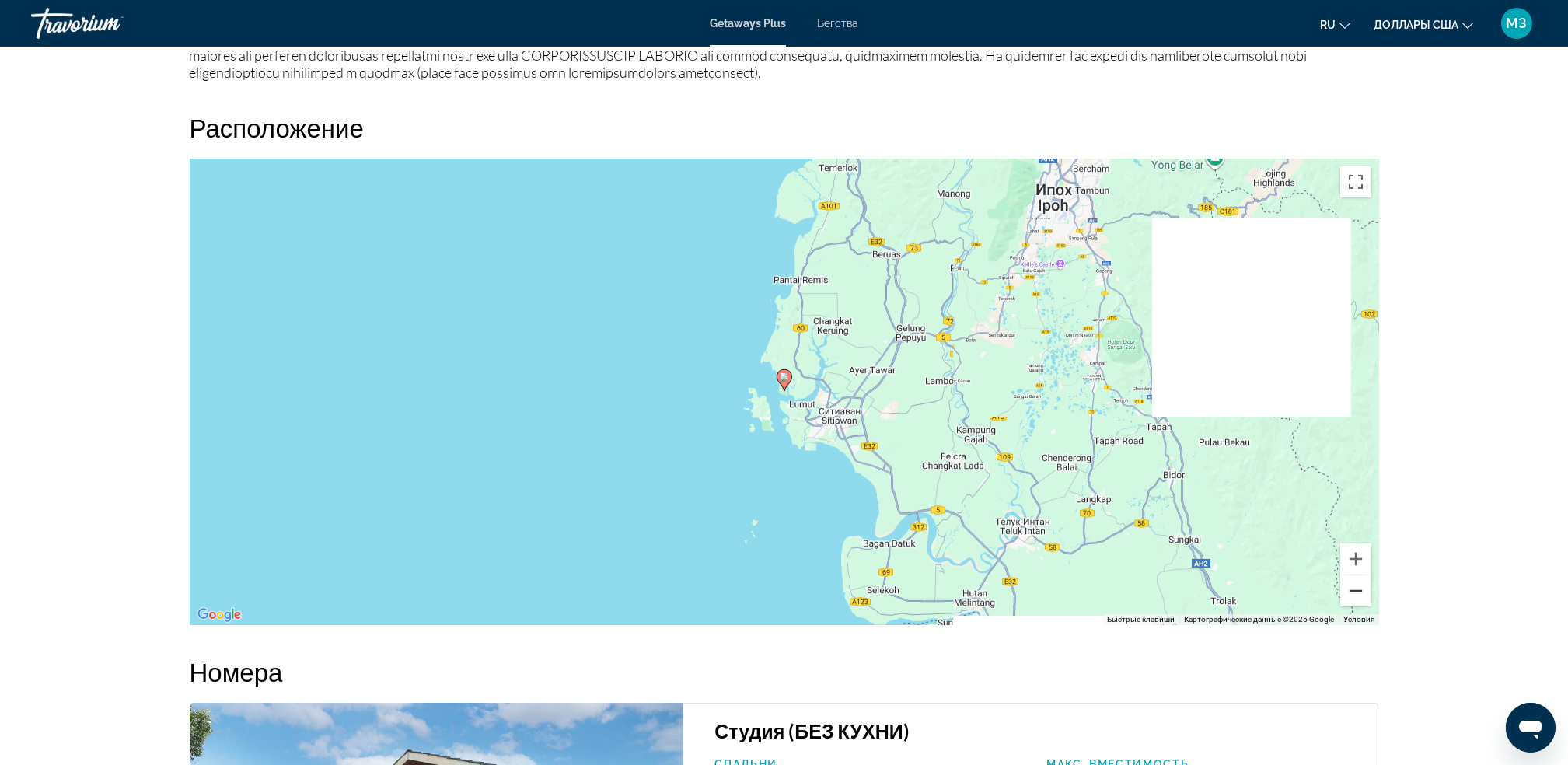
click at [1349, 607] on button "Уменьшить" at bounding box center [1356, 591] width 31 height 31
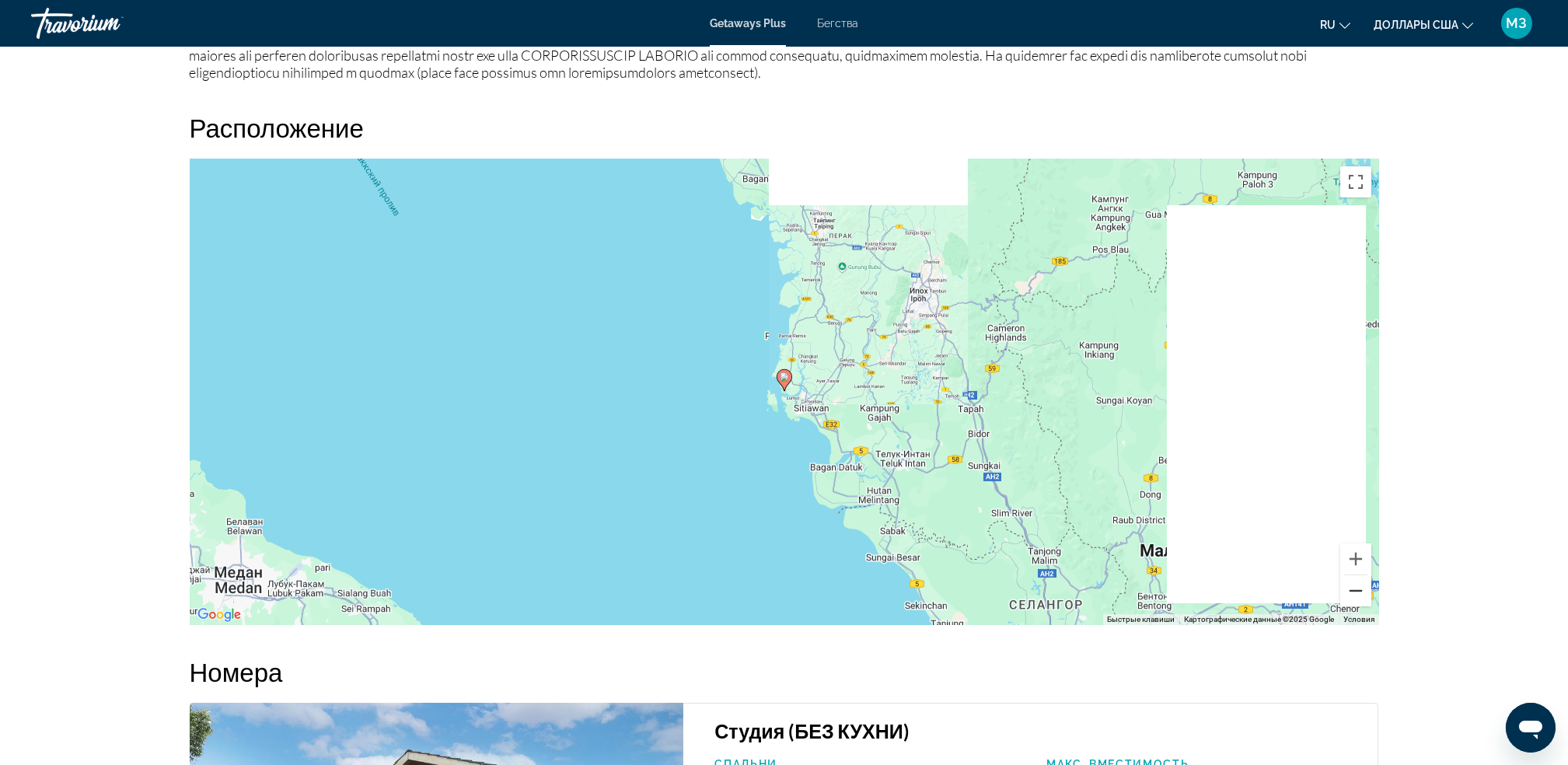
click at [1349, 607] on button "Уменьшить" at bounding box center [1356, 591] width 31 height 31
